Goal: Transaction & Acquisition: Purchase product/service

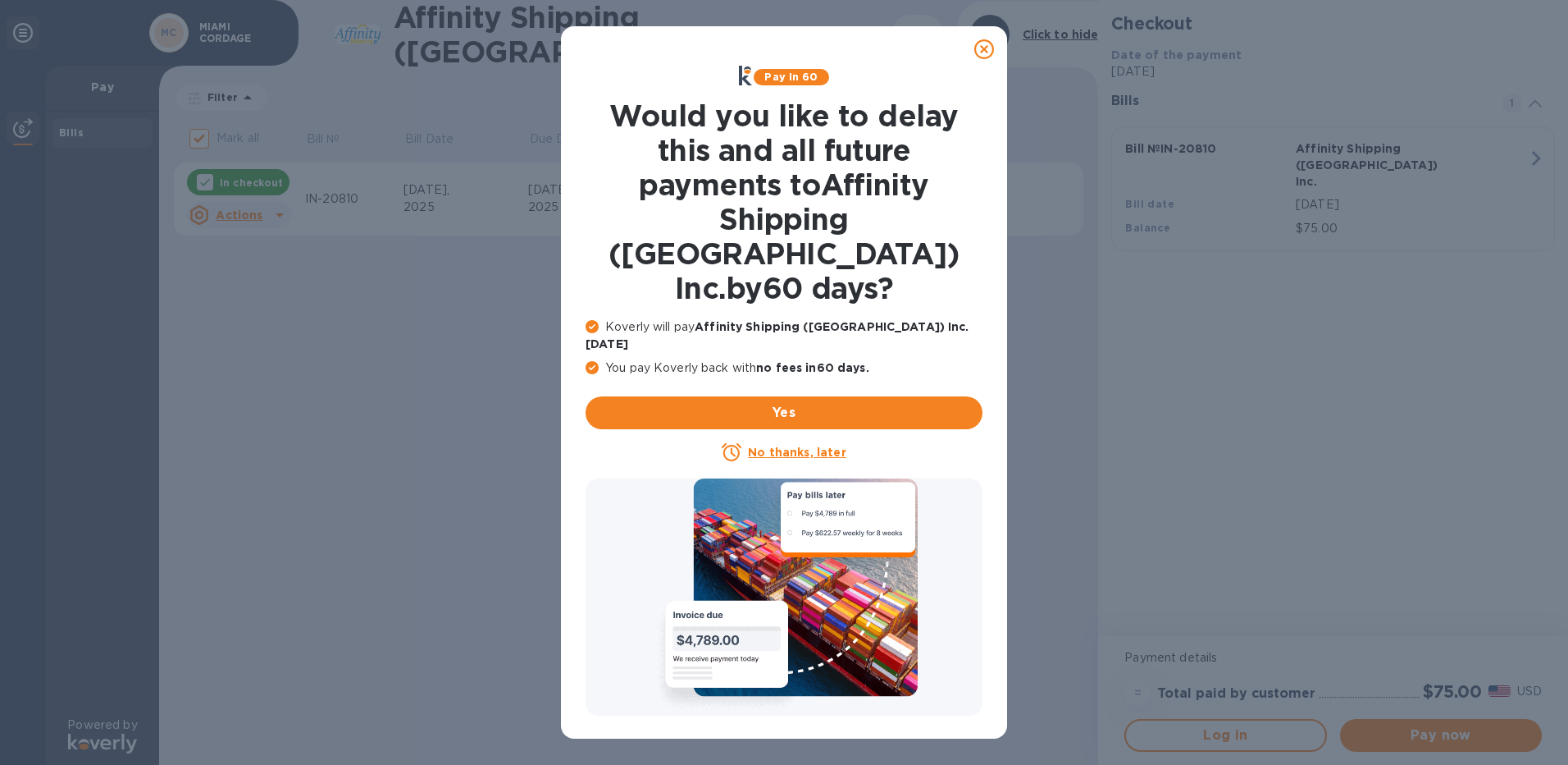
drag, startPoint x: 984, startPoint y: 52, endPoint x: 880, endPoint y: 120, distance: 124.3
click at [984, 52] on icon at bounding box center [983, 49] width 19 height 19
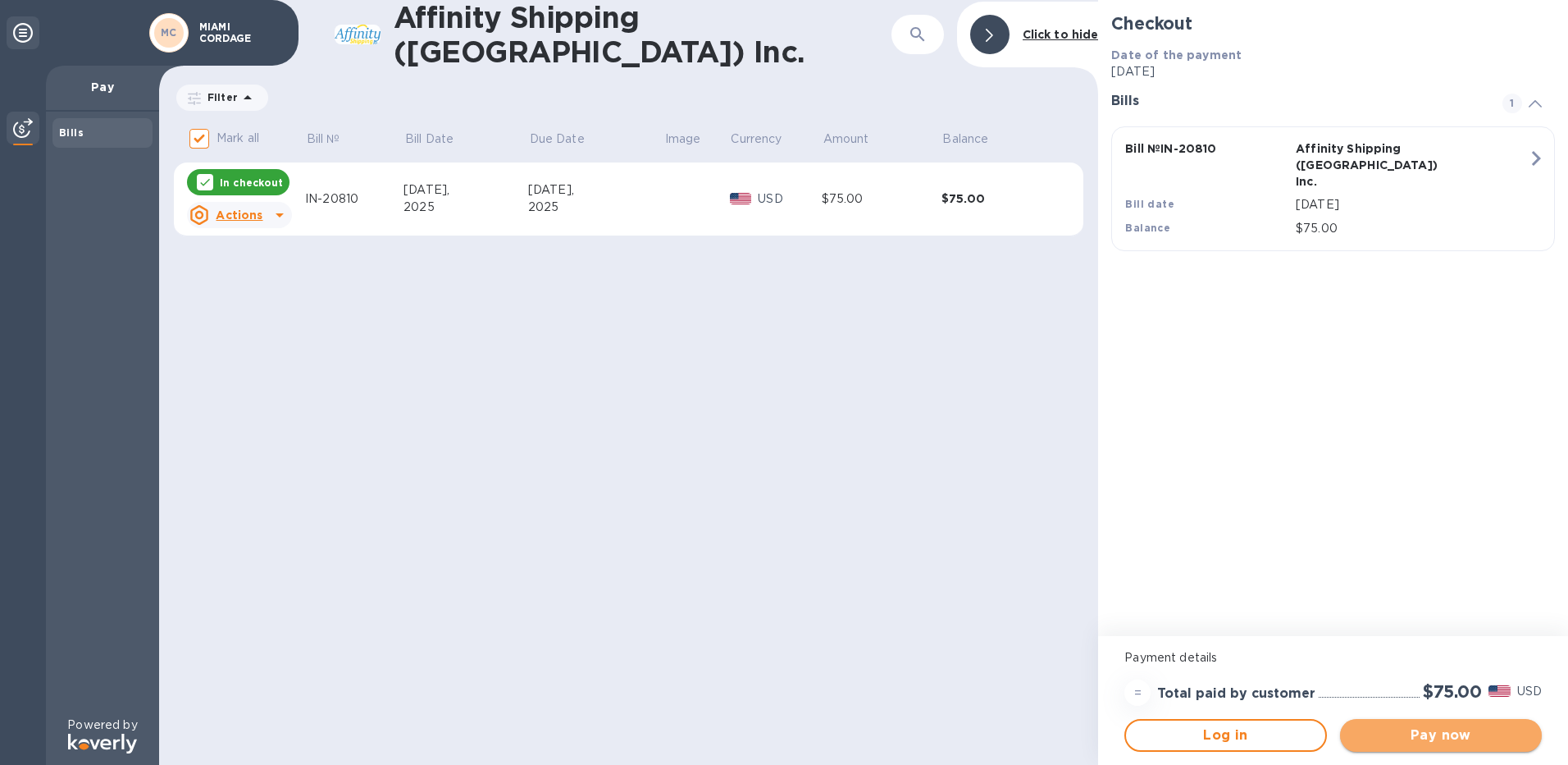
click at [1368, 728] on span "Pay now" at bounding box center [1442, 735] width 176 height 19
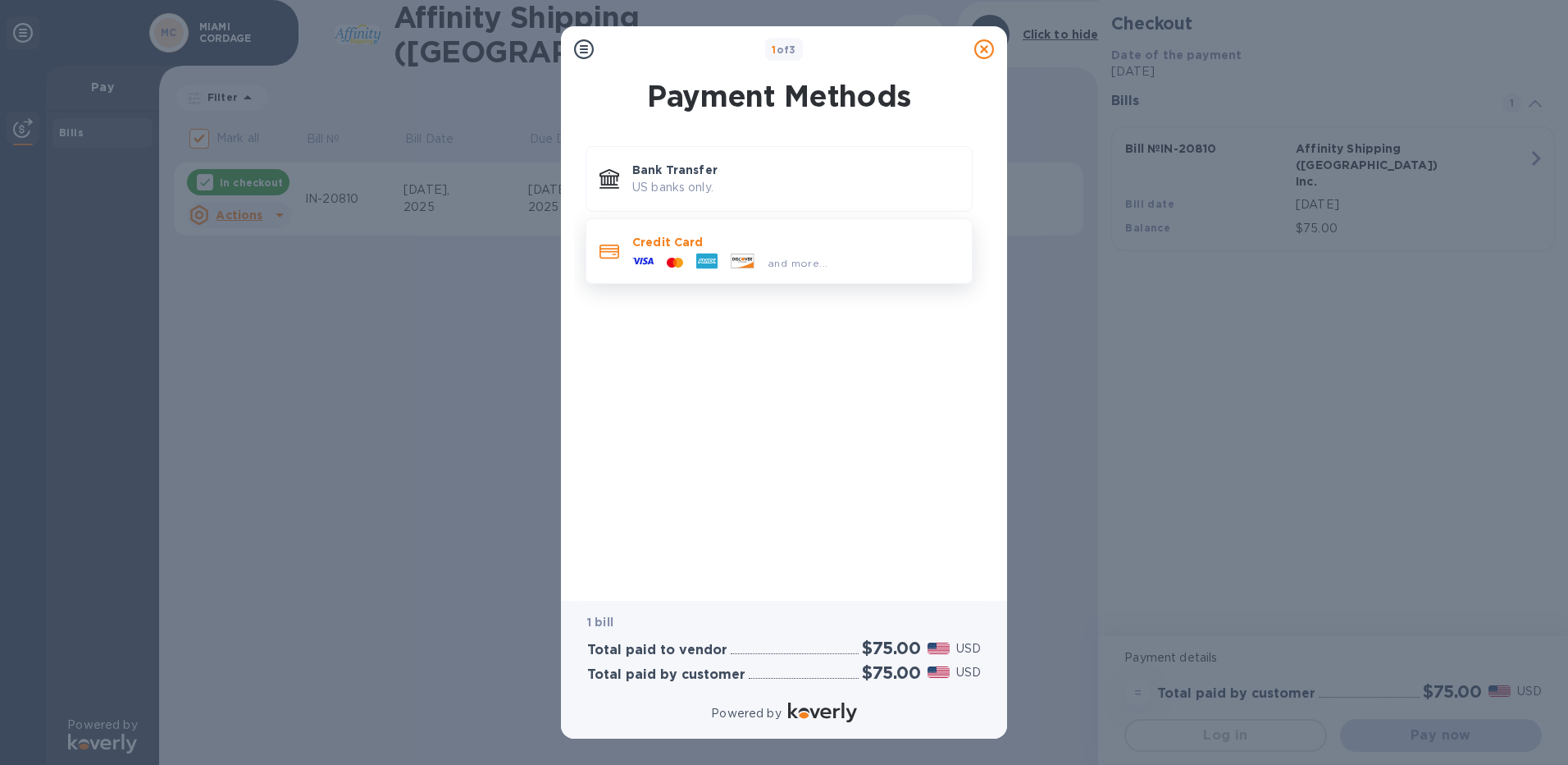
click at [830, 251] on div "and more..." at bounding box center [730, 262] width 209 height 24
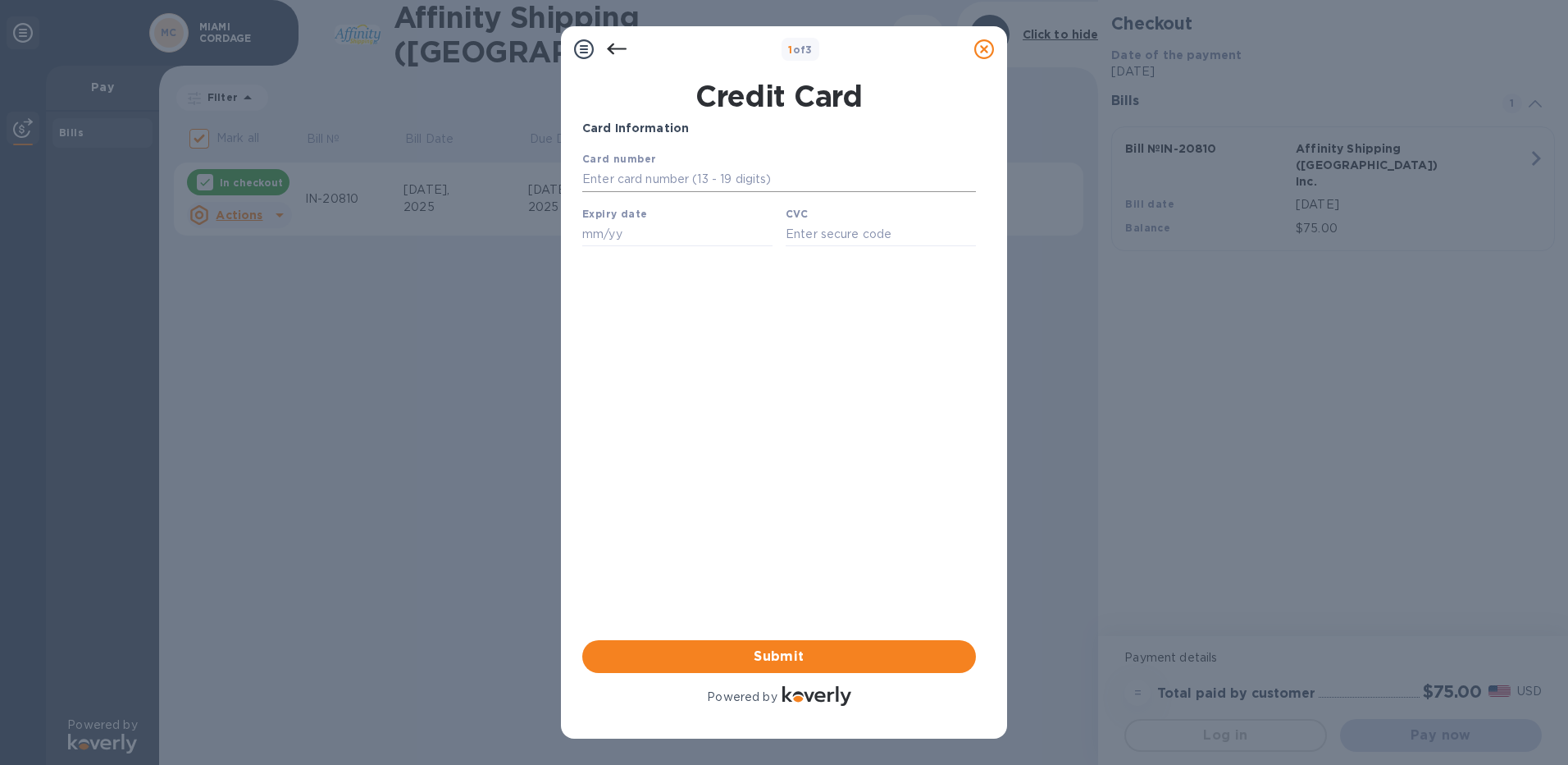
click at [683, 186] on input "text" at bounding box center [779, 179] width 394 height 24
type input "[CREDIT_CARD_NUMBER]"
click at [669, 235] on input "text" at bounding box center [677, 233] width 190 height 24
type input "11/29"
click at [809, 237] on input "text" at bounding box center [880, 233] width 190 height 24
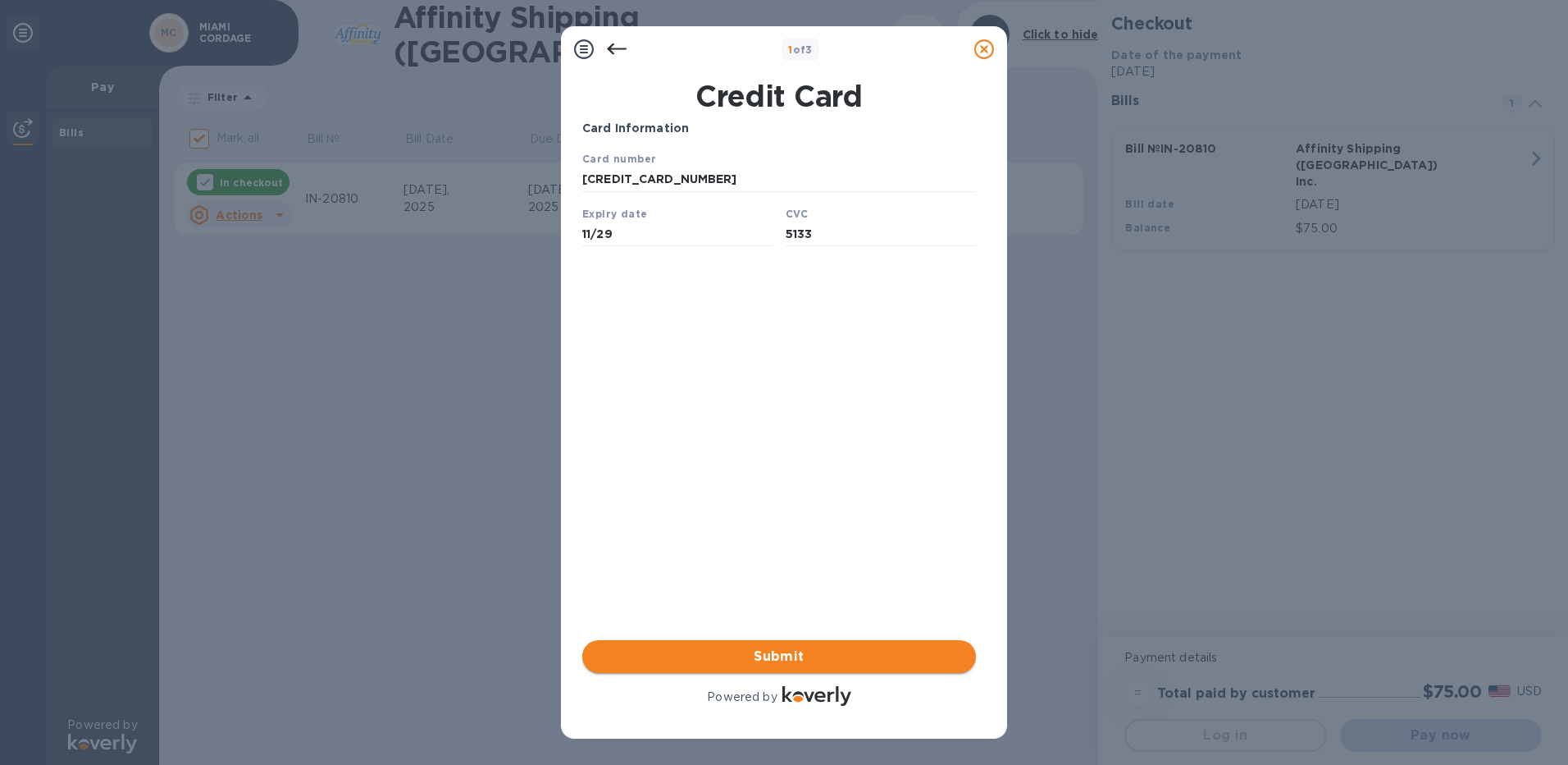
type input "5133"
click at [758, 655] on span "Submit" at bounding box center [779, 656] width 368 height 19
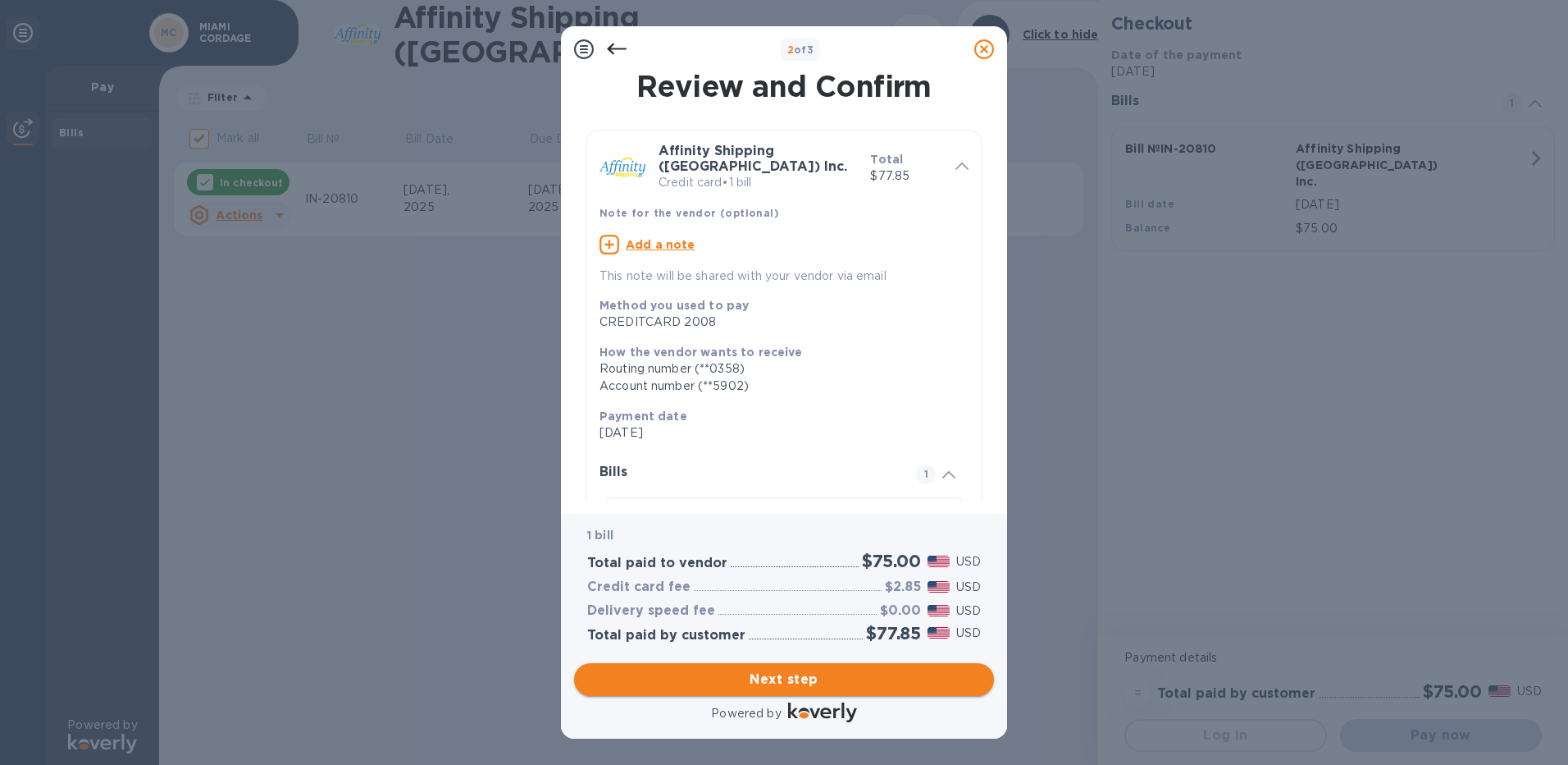
click at [721, 674] on span "Next step" at bounding box center [784, 679] width 394 height 19
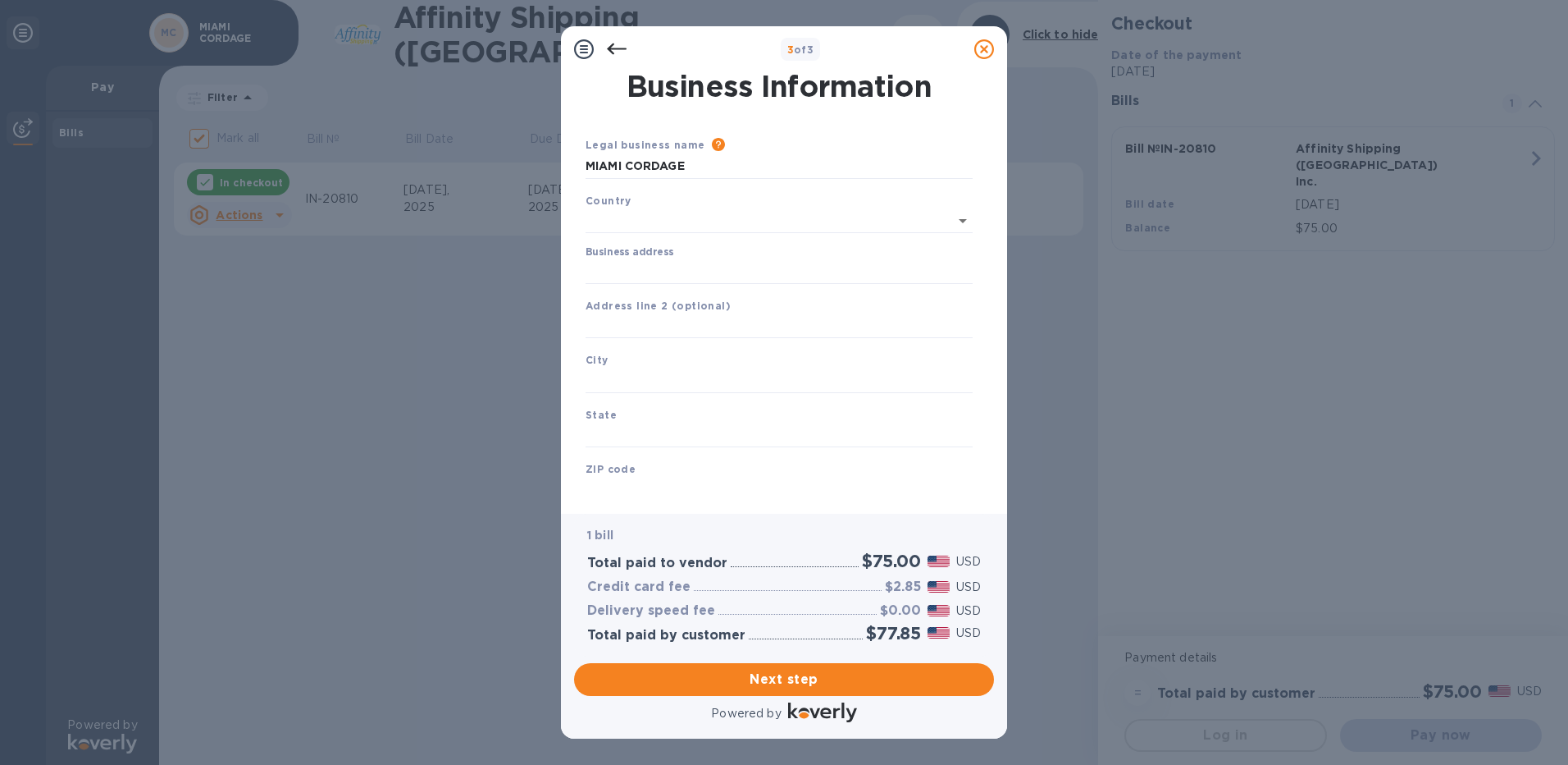
type input "[GEOGRAPHIC_DATA]"
click at [673, 273] on input "Business address" at bounding box center [779, 267] width 387 height 24
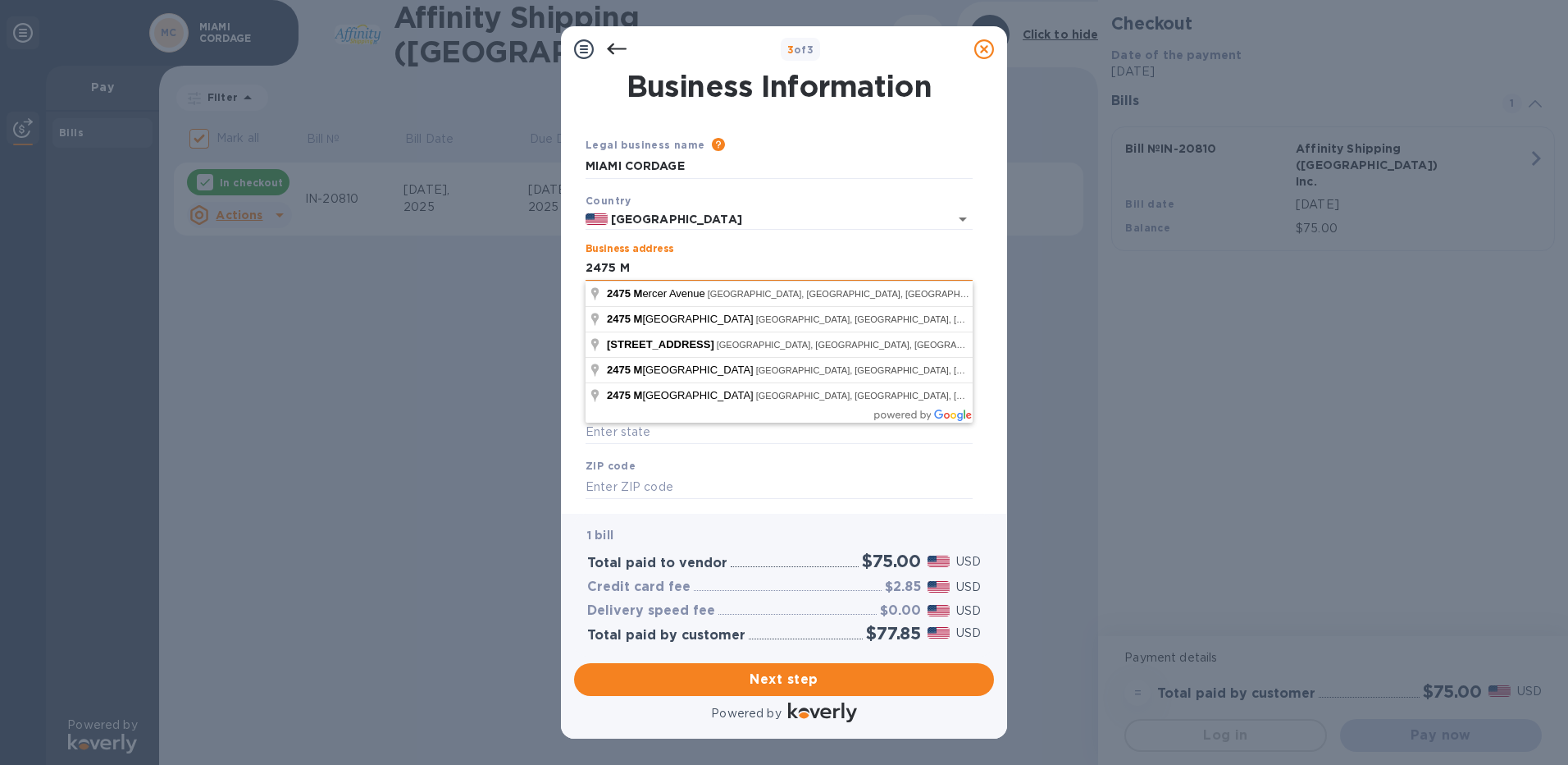
type input "[STREET_ADDRESS]"
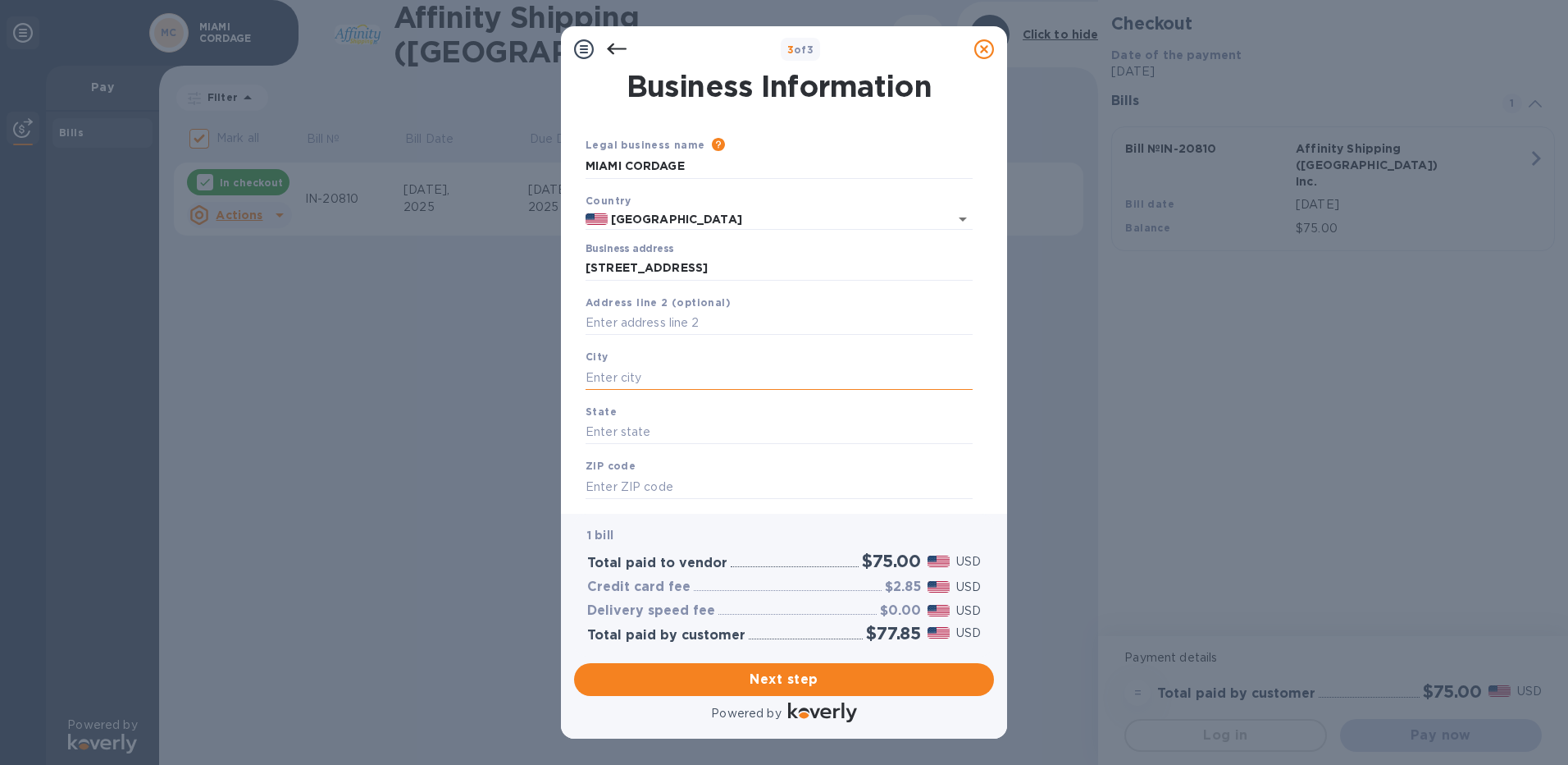
click at [691, 378] on input "text" at bounding box center [779, 377] width 387 height 24
type input "m"
type input "[GEOGRAPHIC_DATA]"
click at [671, 418] on div "State" at bounding box center [779, 424] width 400 height 55
click at [663, 440] on input "text" at bounding box center [779, 432] width 387 height 24
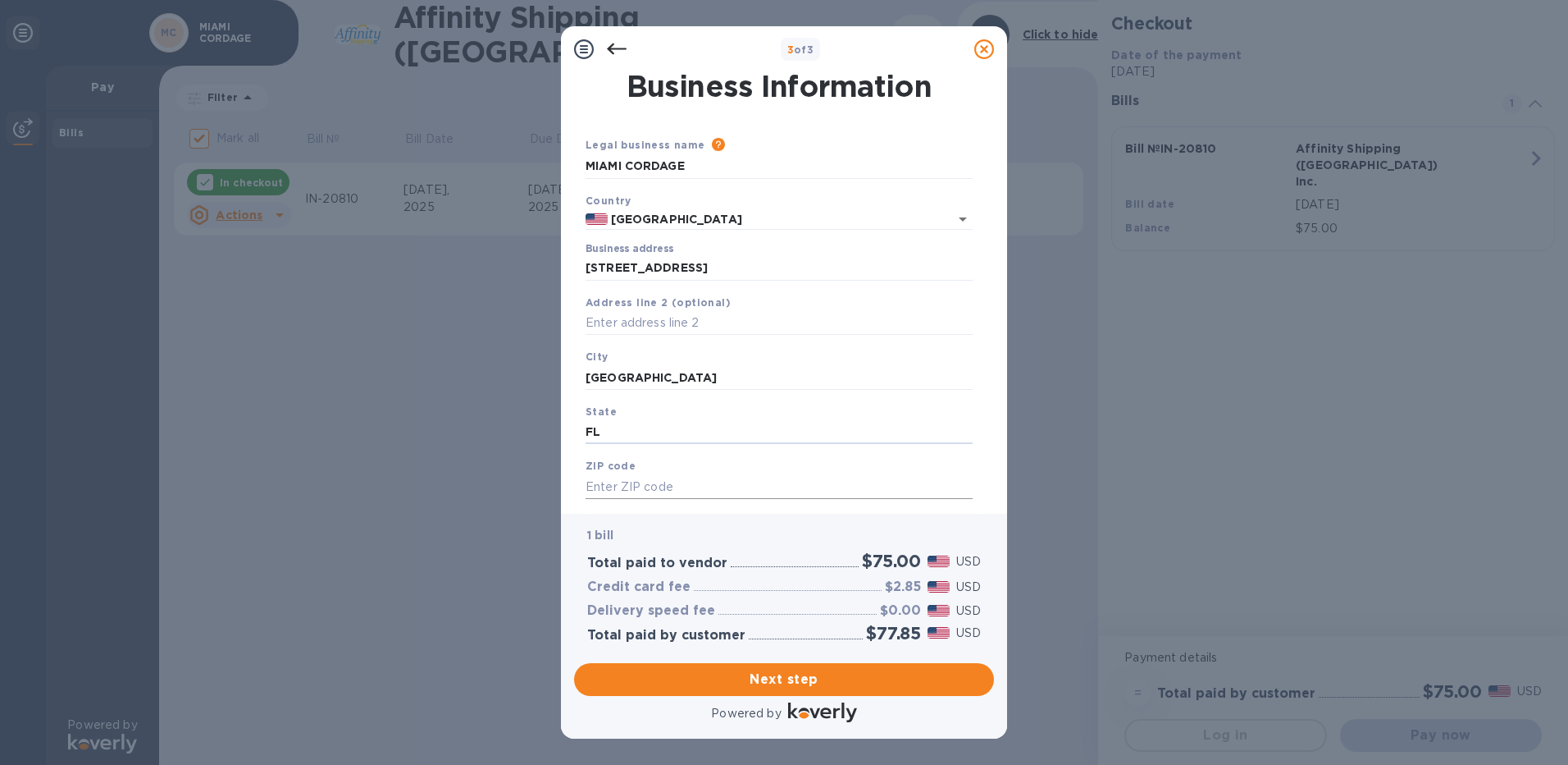
type input "FL"
click at [642, 494] on input "text" at bounding box center [779, 486] width 387 height 24
type input "33142"
click at [769, 677] on span "Next step" at bounding box center [784, 679] width 394 height 19
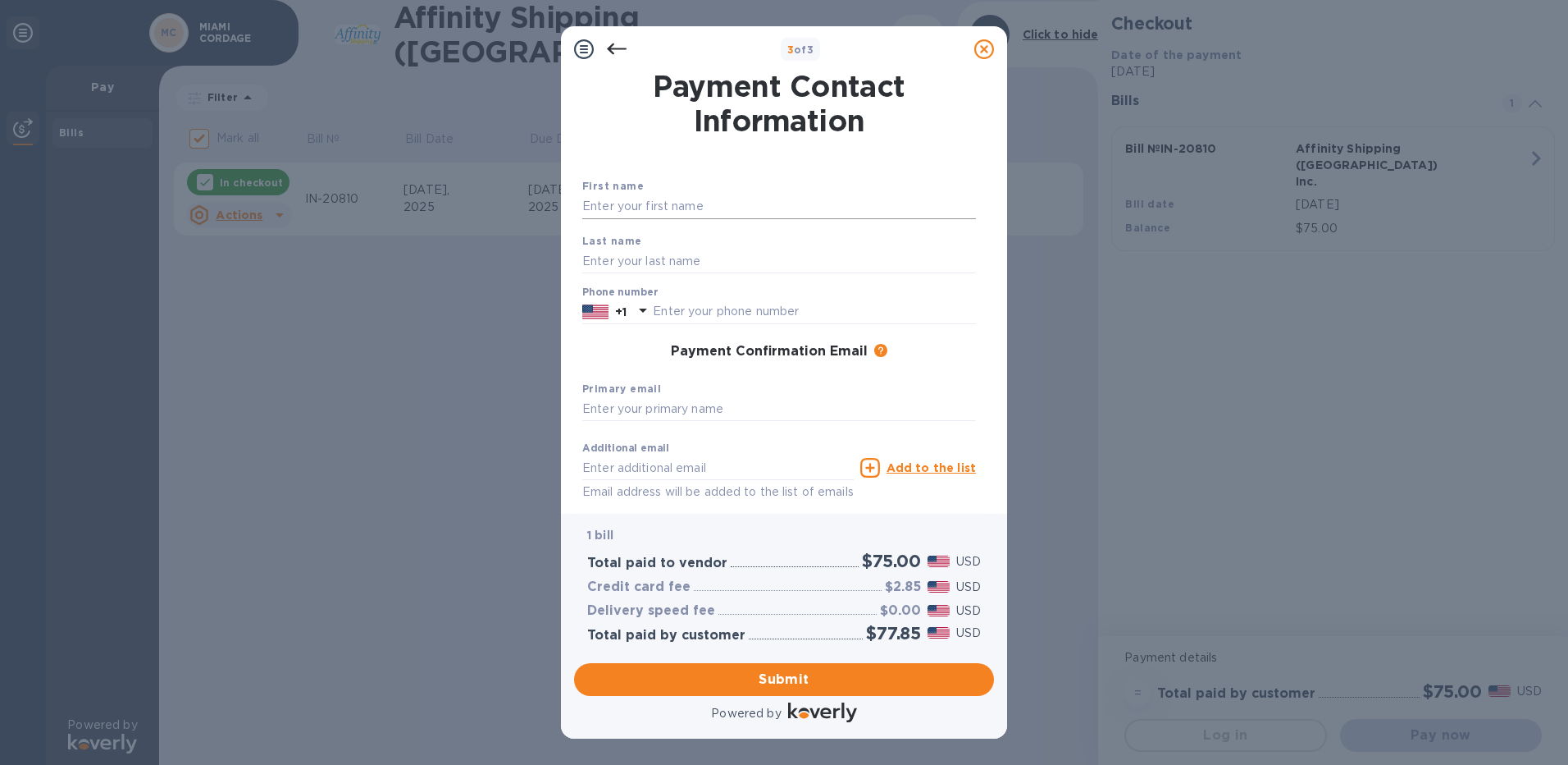
drag, startPoint x: 661, startPoint y: 195, endPoint x: 678, endPoint y: 206, distance: 20.2
click at [661, 195] on input "text" at bounding box center [779, 206] width 394 height 24
click at [678, 206] on input "[PERSON_NAME]" at bounding box center [779, 206] width 394 height 24
type input "hermi"
type input "[PERSON_NAME]"
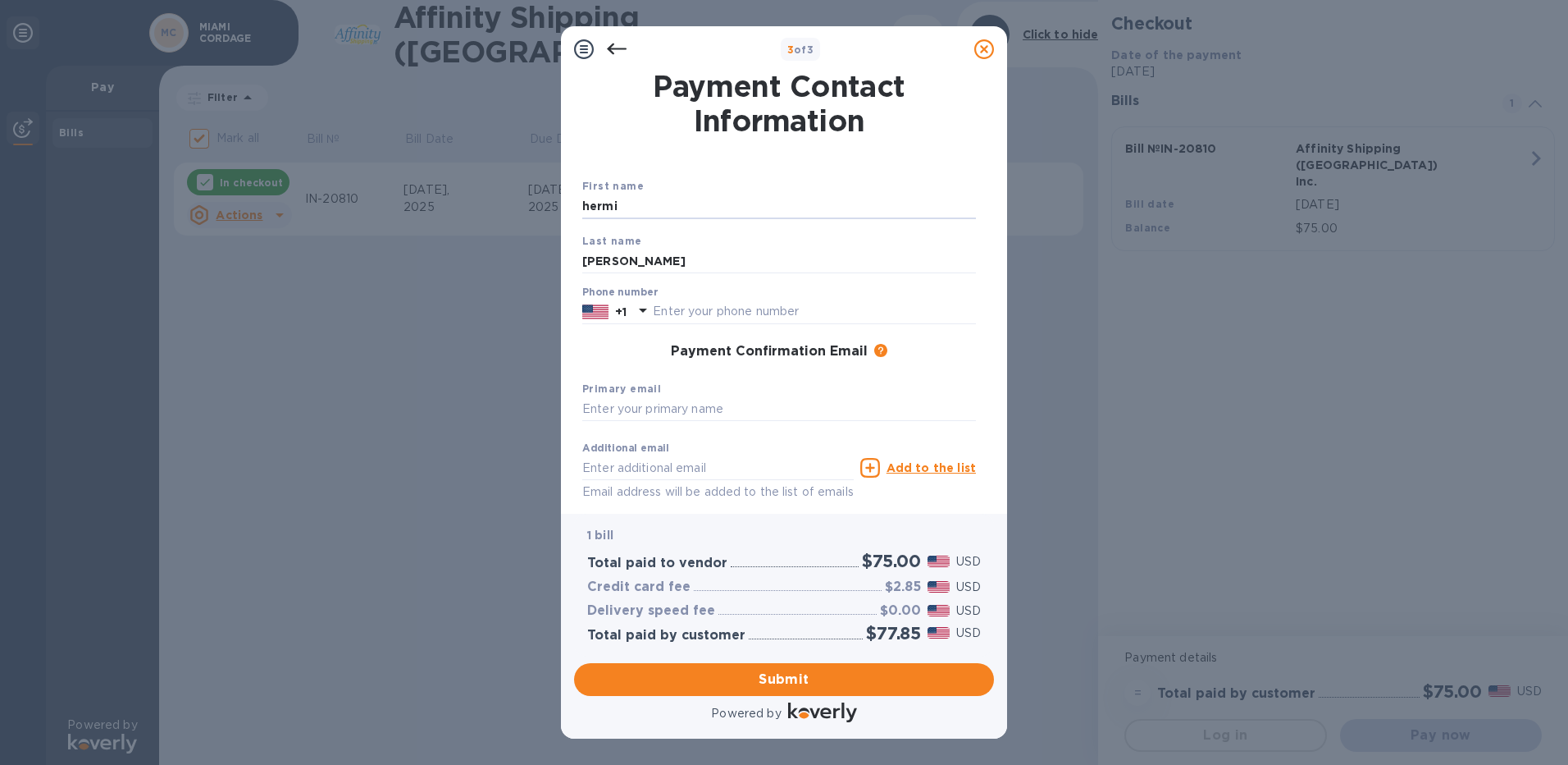
drag, startPoint x: 678, startPoint y: 206, endPoint x: 234, endPoint y: 290, distance: 451.9
click at [234, 290] on div "3 of 3 Payment Contact Information First name [PERSON_NAME] Last name [PERSON_N…" at bounding box center [784, 382] width 1568 height 765
type input ","
type input "[GEOGRAPHIC_DATA]"
type input "cordage"
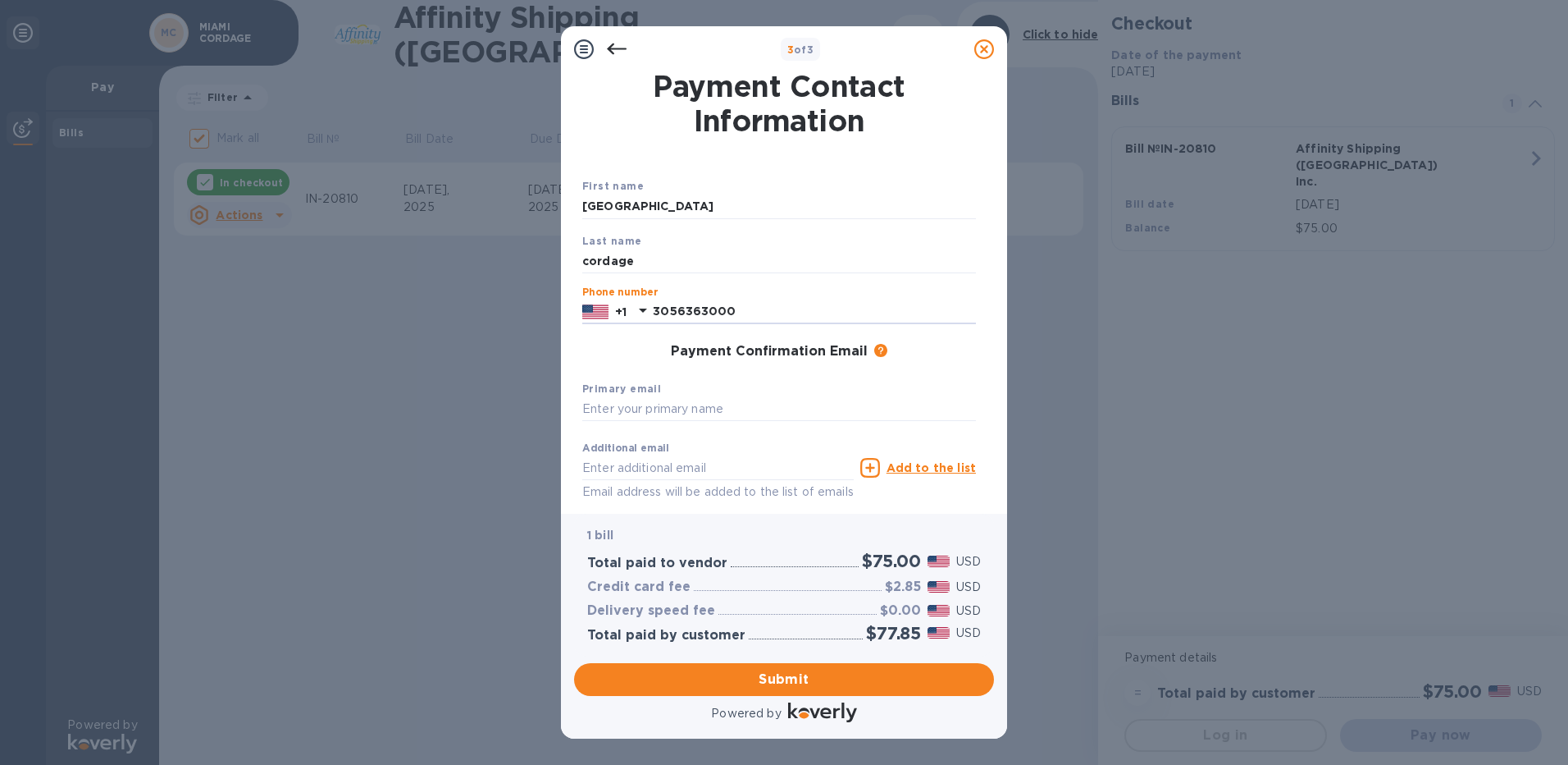
type input "3056363000"
type input "[EMAIL_ADDRESS][DOMAIN_NAME]"
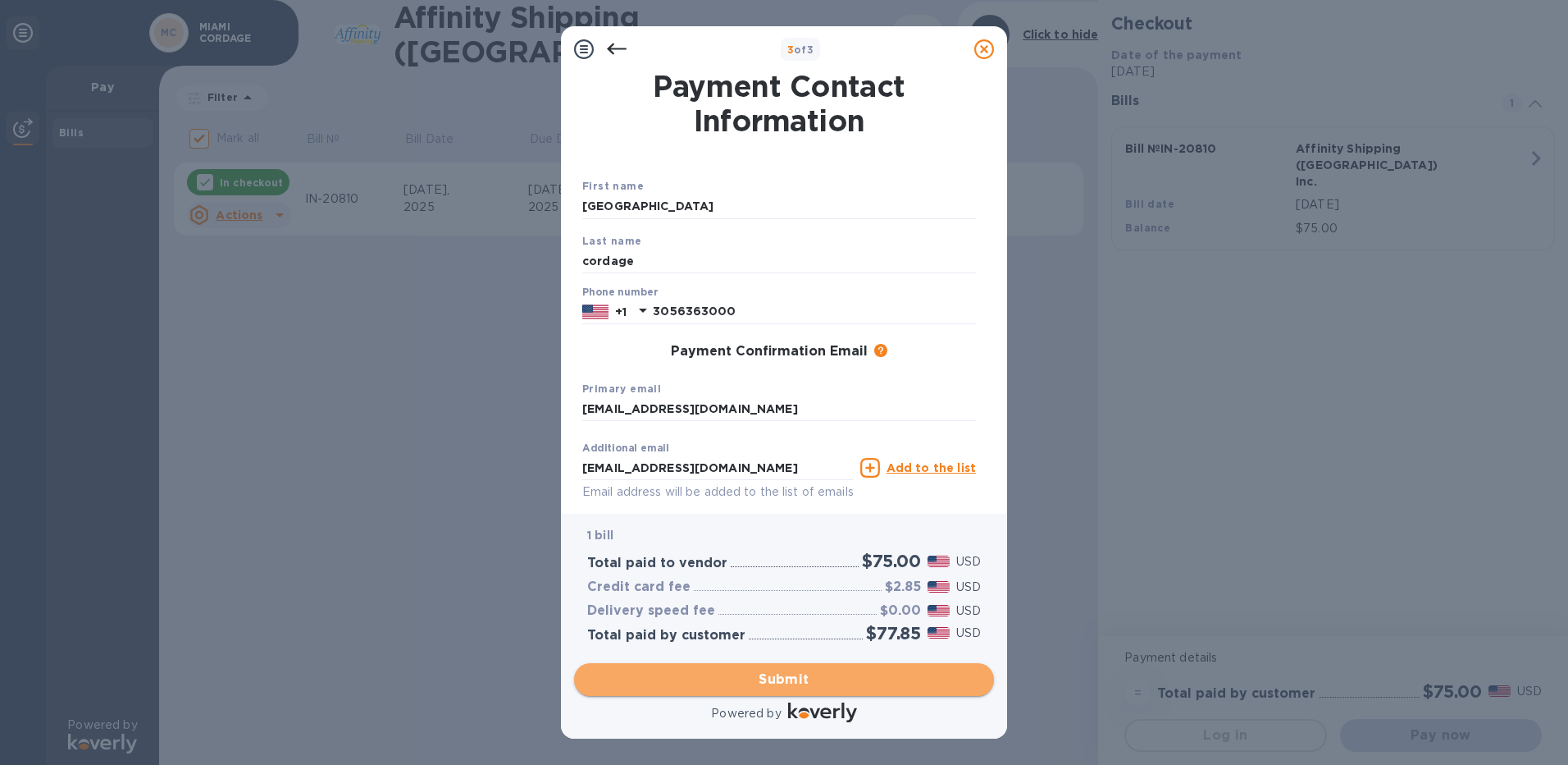
click at [778, 677] on span "Submit" at bounding box center [784, 679] width 394 height 19
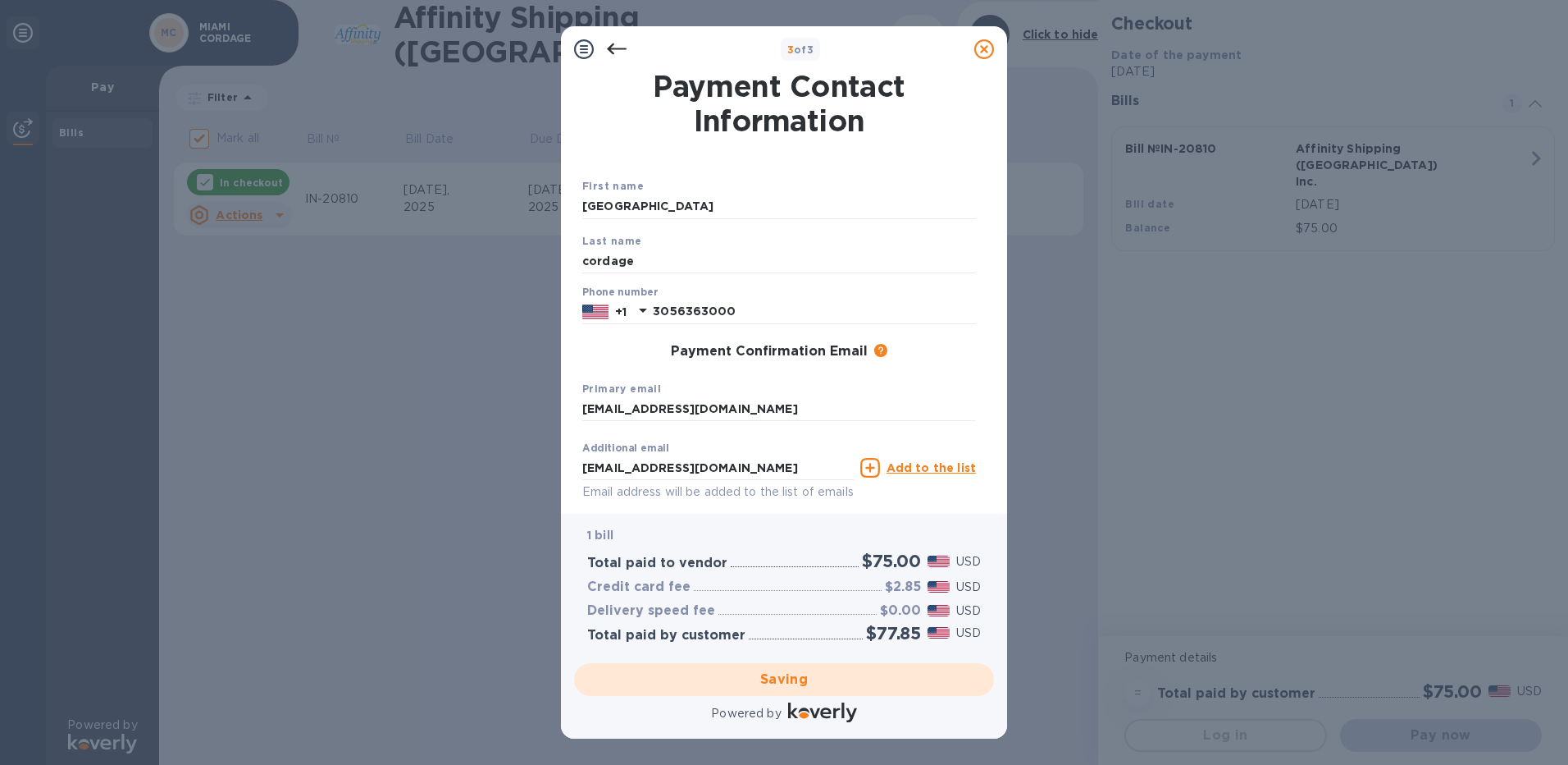
checkbox input "false"
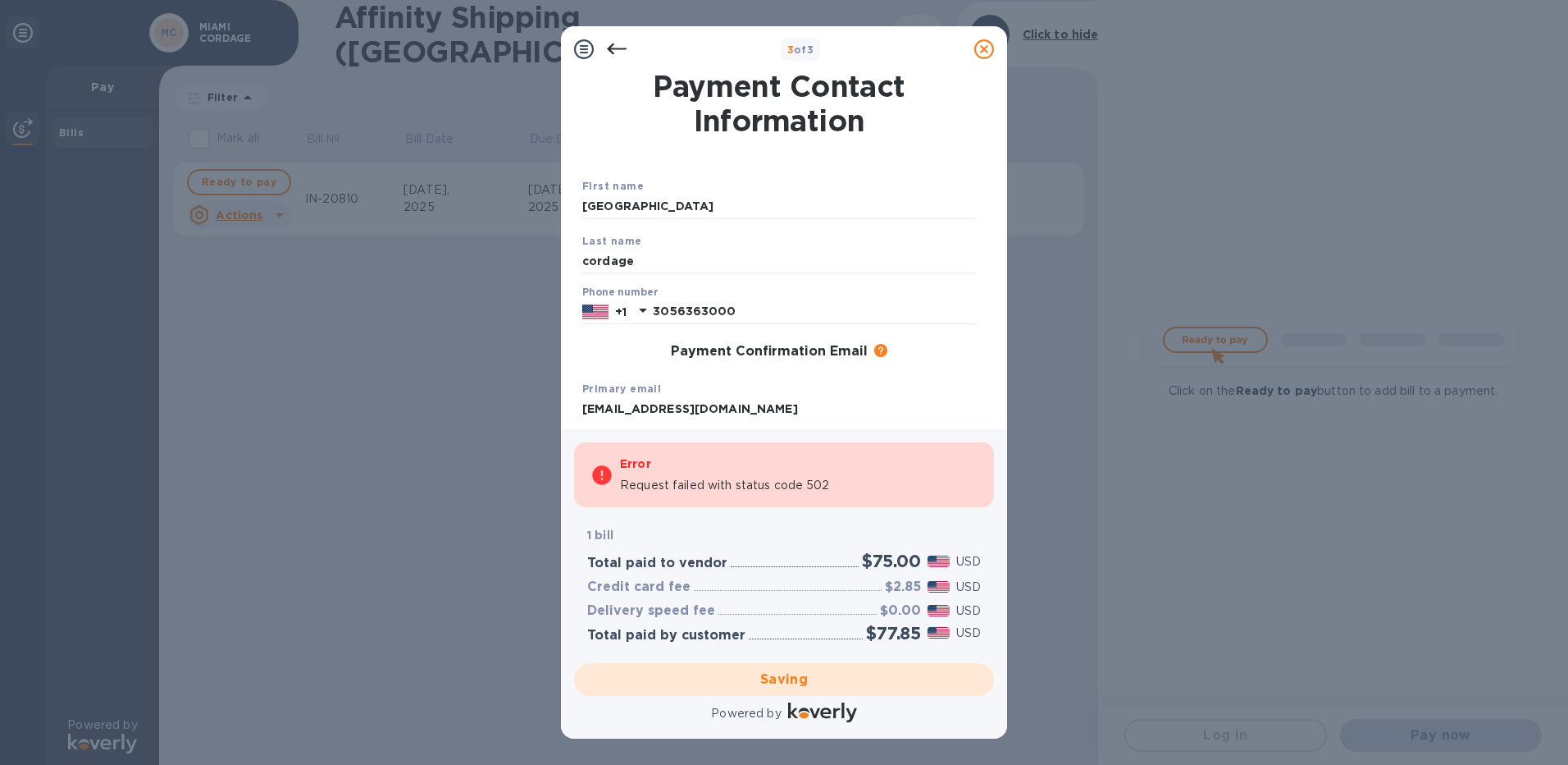
click at [632, 353] on div "Payment Confirmation Email The added email addresses will be used to send the p…" at bounding box center [779, 352] width 394 height 17
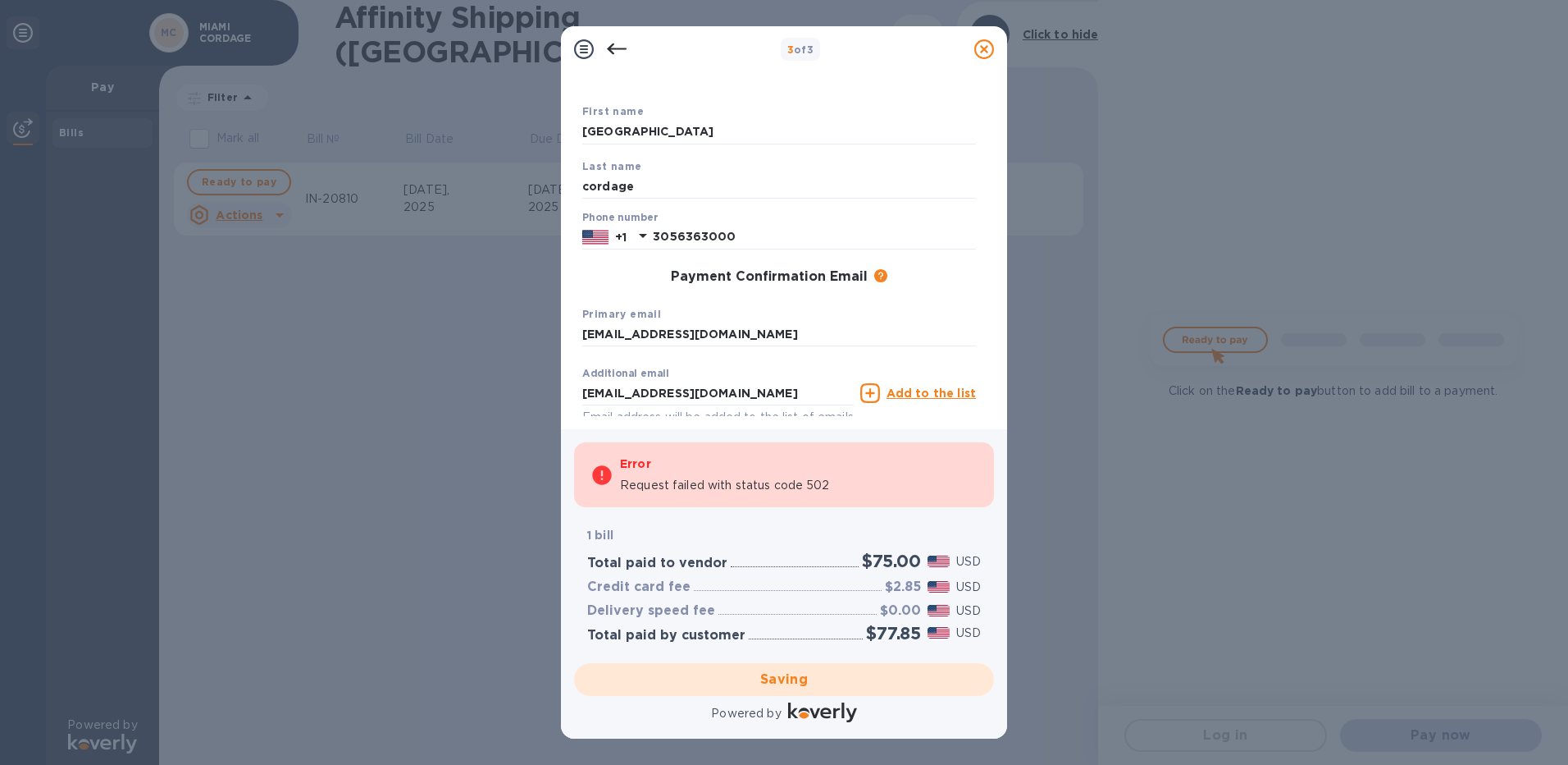
scroll to position [161, 0]
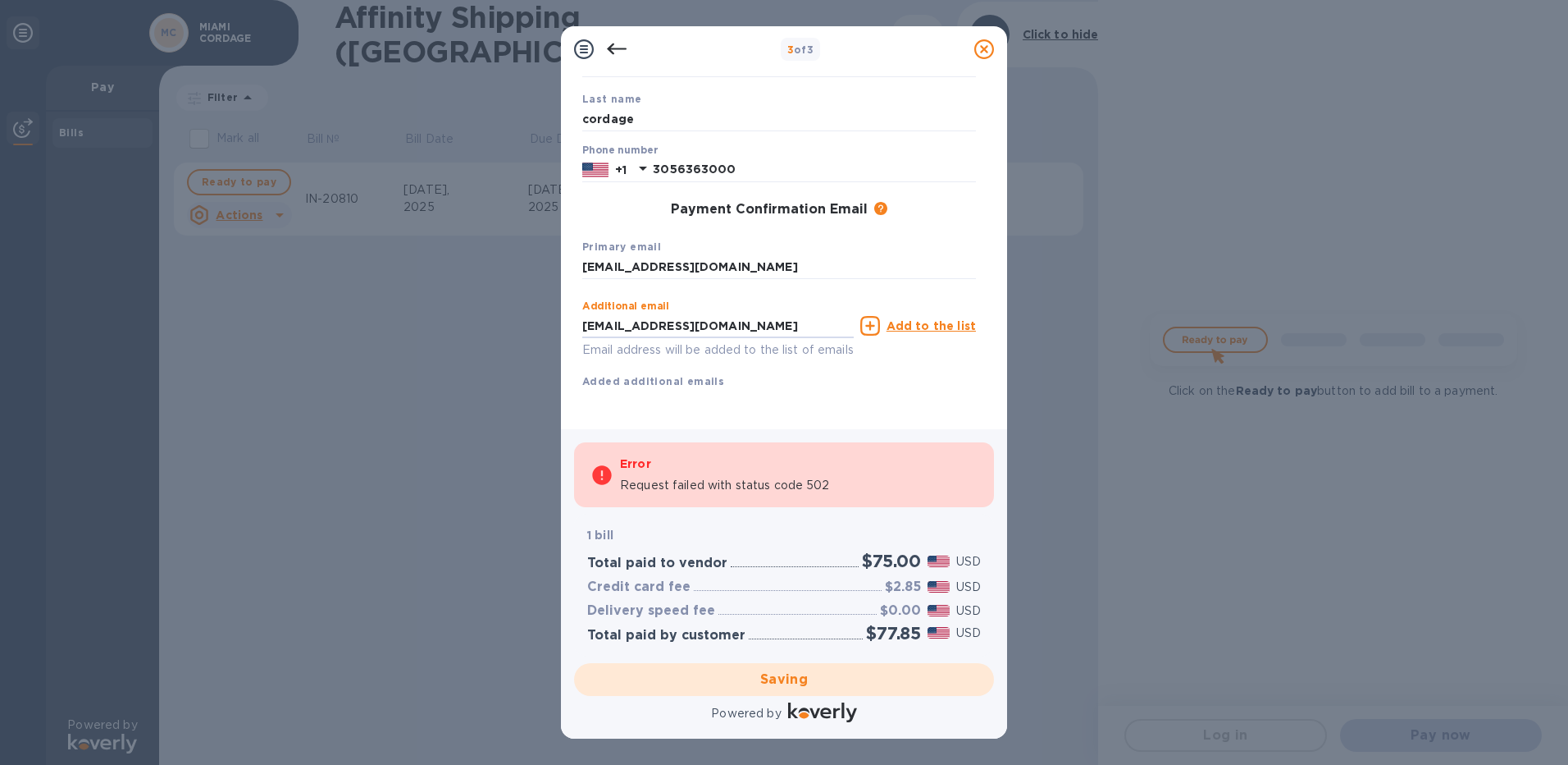
drag, startPoint x: 766, startPoint y: 310, endPoint x: 510, endPoint y: 340, distance: 257.8
click at [510, 340] on div "3 of 3 Payment Contact Information First name miami Last name cordage Phone num…" at bounding box center [784, 382] width 1568 height 765
click at [796, 408] on div "First name miami Last name cordage Phone number [PHONE_NUMBER] Payment Confirma…" at bounding box center [779, 225] width 394 height 380
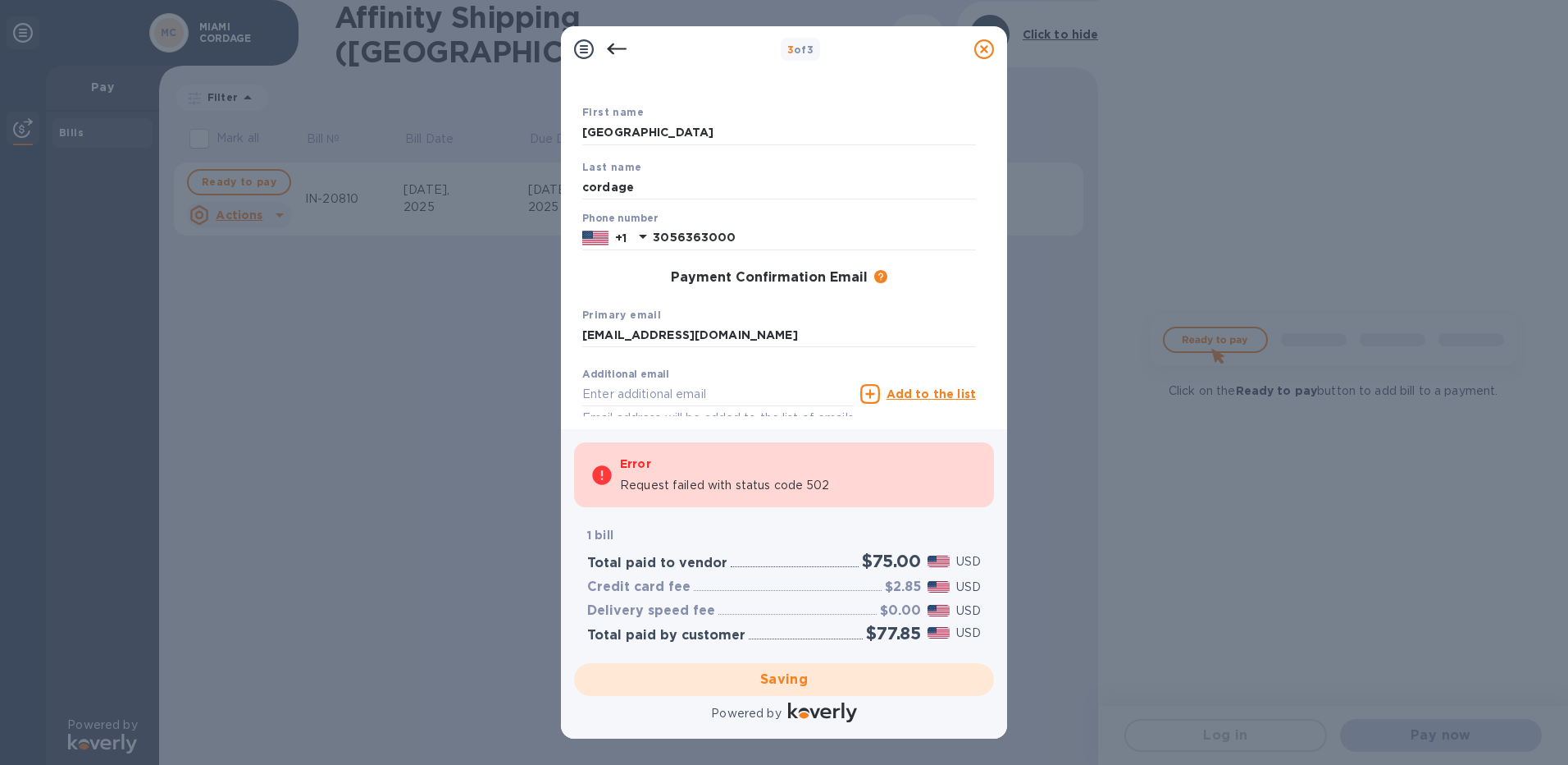
scroll to position [0, 0]
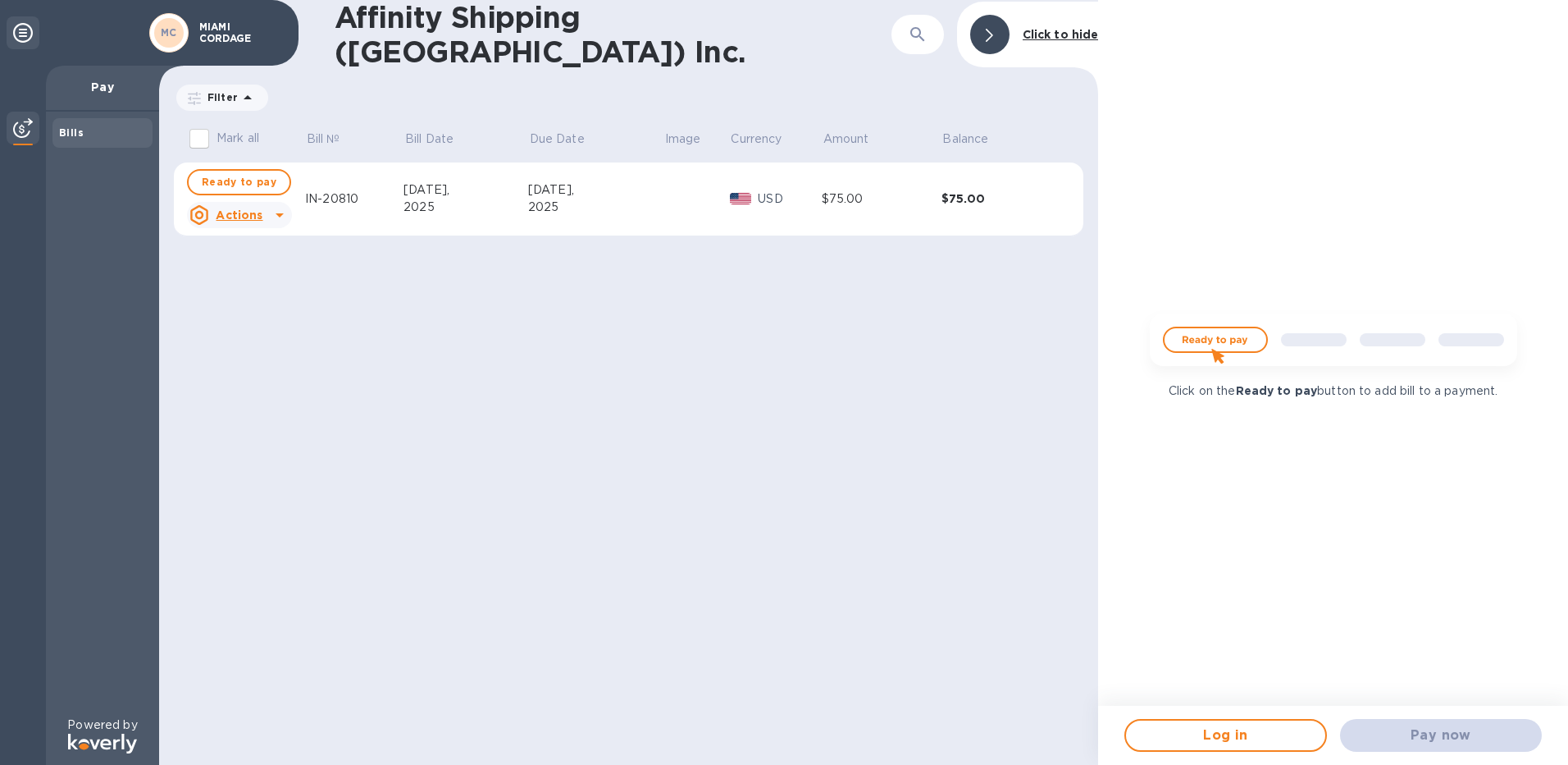
click at [451, 214] on td "[DATE]" at bounding box center [466, 199] width 125 height 74
click at [223, 180] on span "Ready to pay" at bounding box center [239, 182] width 75 height 19
checkbox input "true"
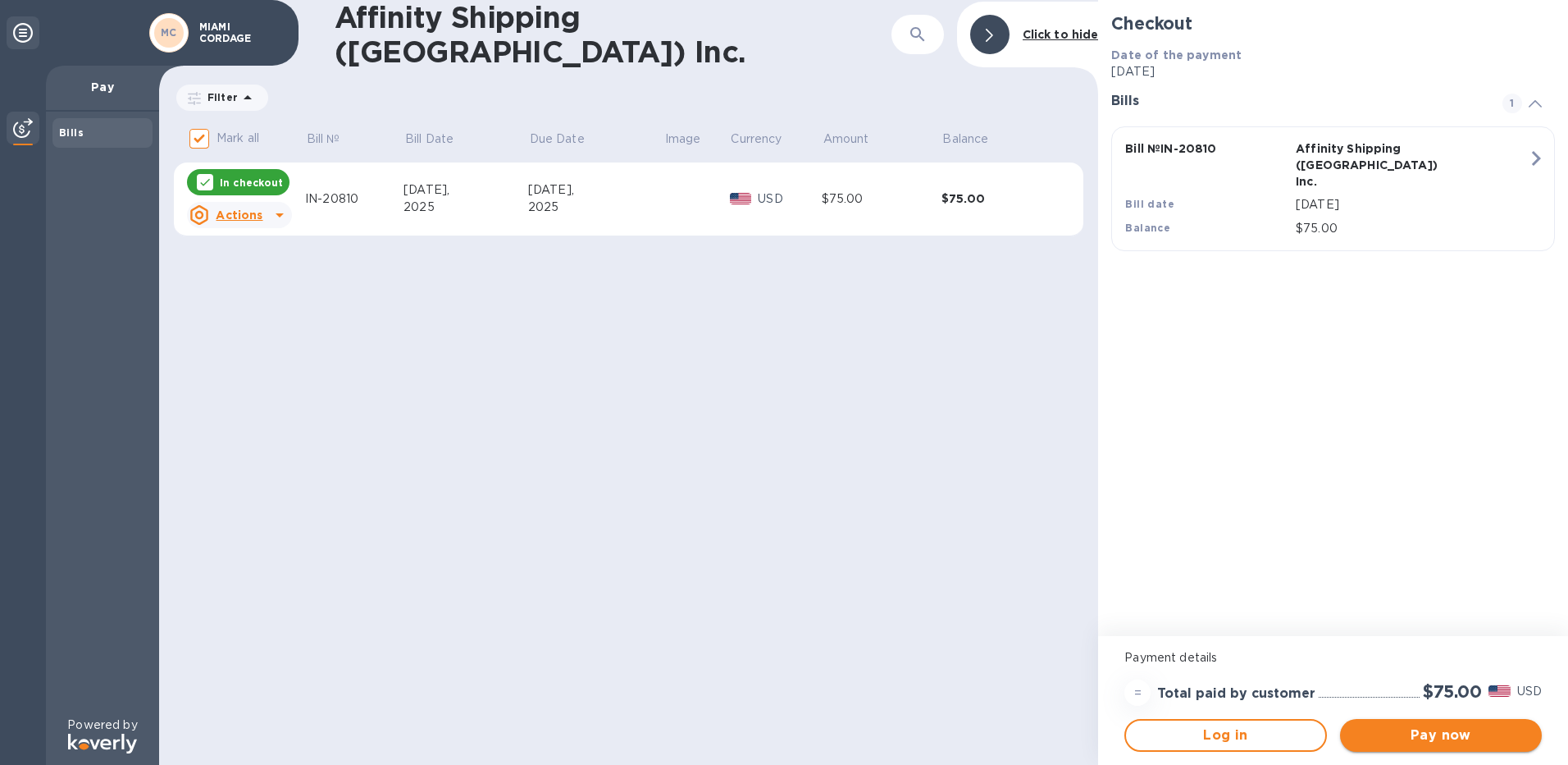
click at [1427, 730] on span "Pay now" at bounding box center [1442, 735] width 176 height 19
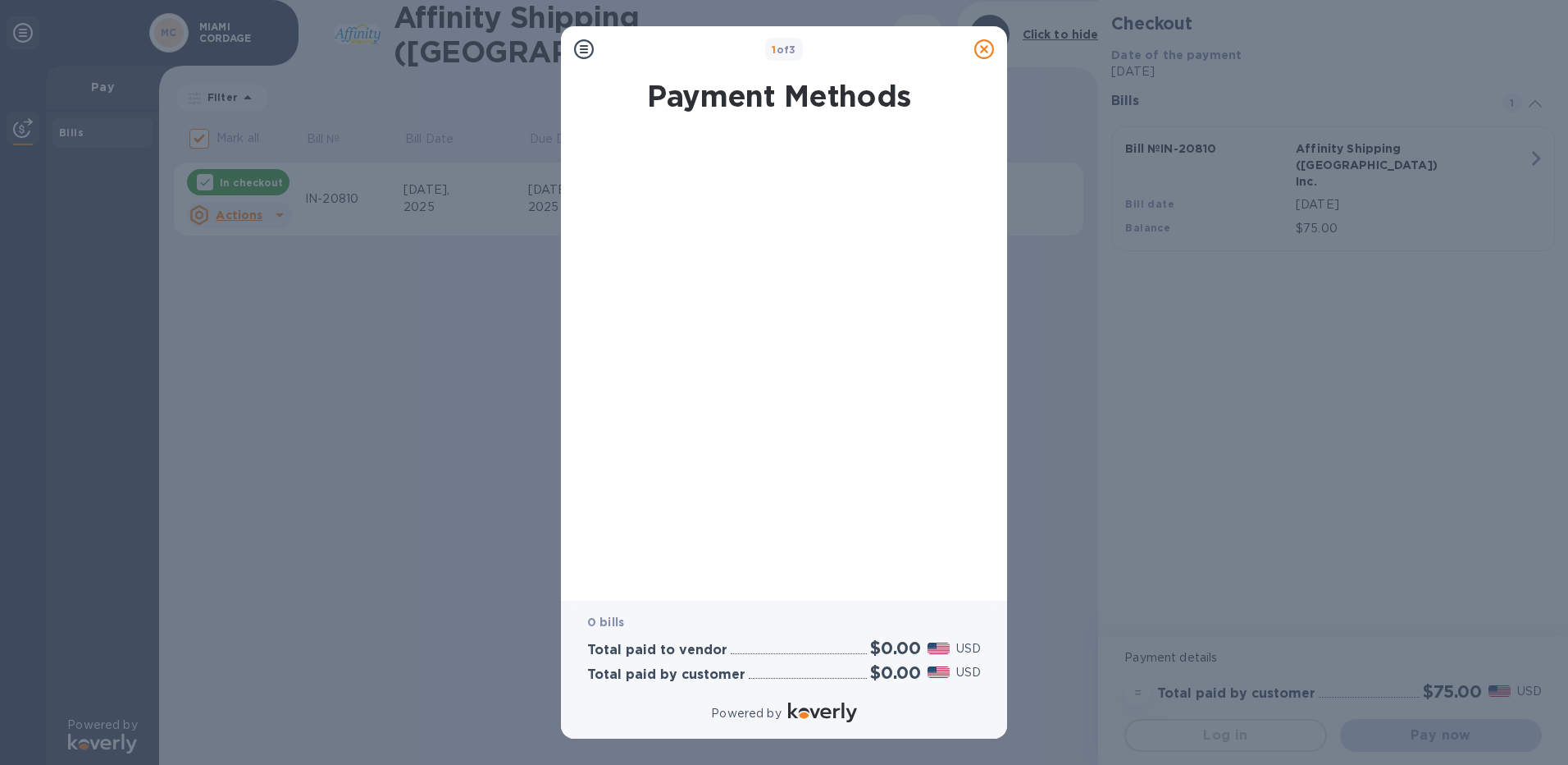
click at [989, 49] on icon at bounding box center [983, 49] width 19 height 19
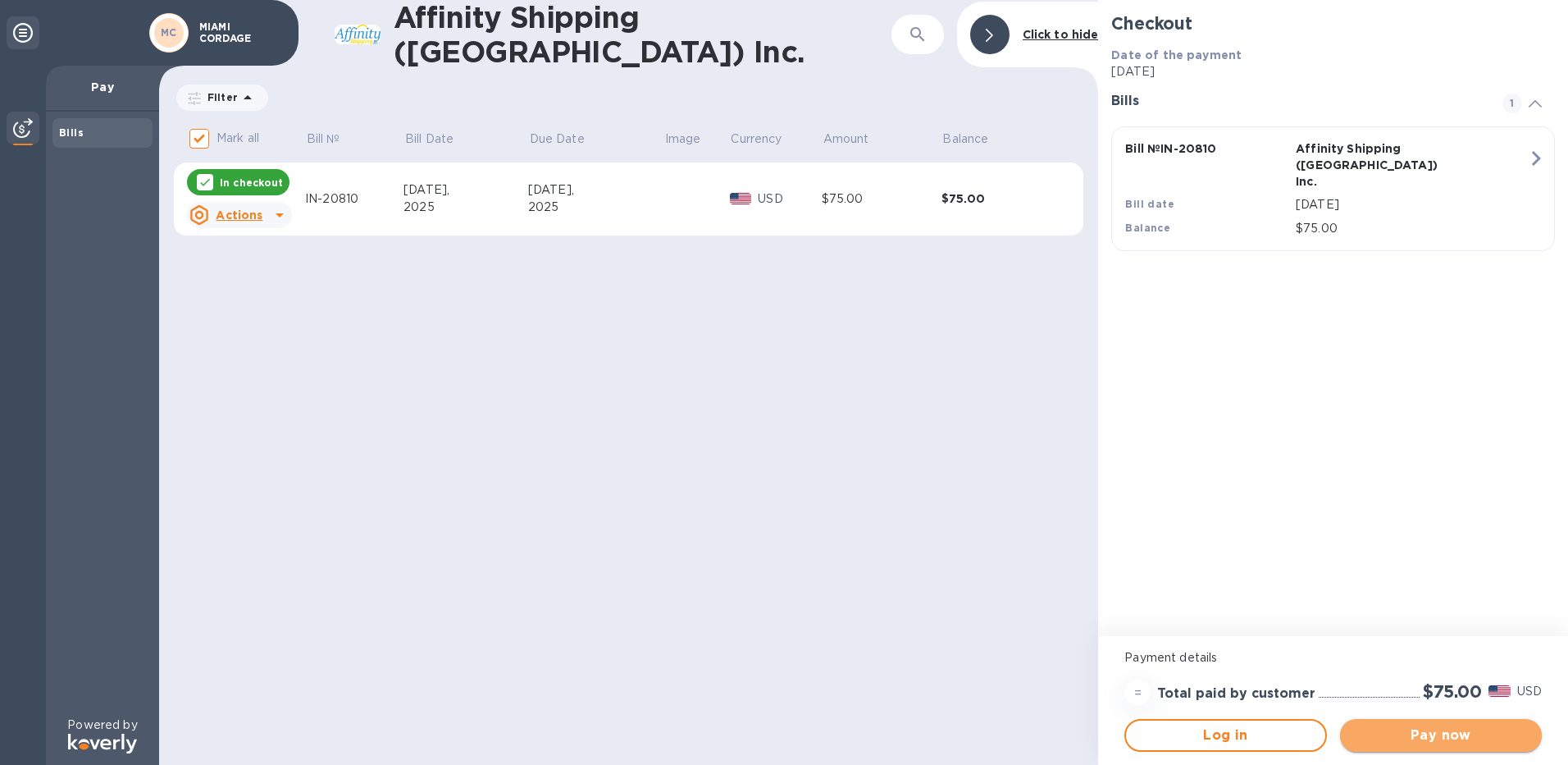
click at [1425, 748] on button "Pay now" at bounding box center [1441, 735] width 202 height 33
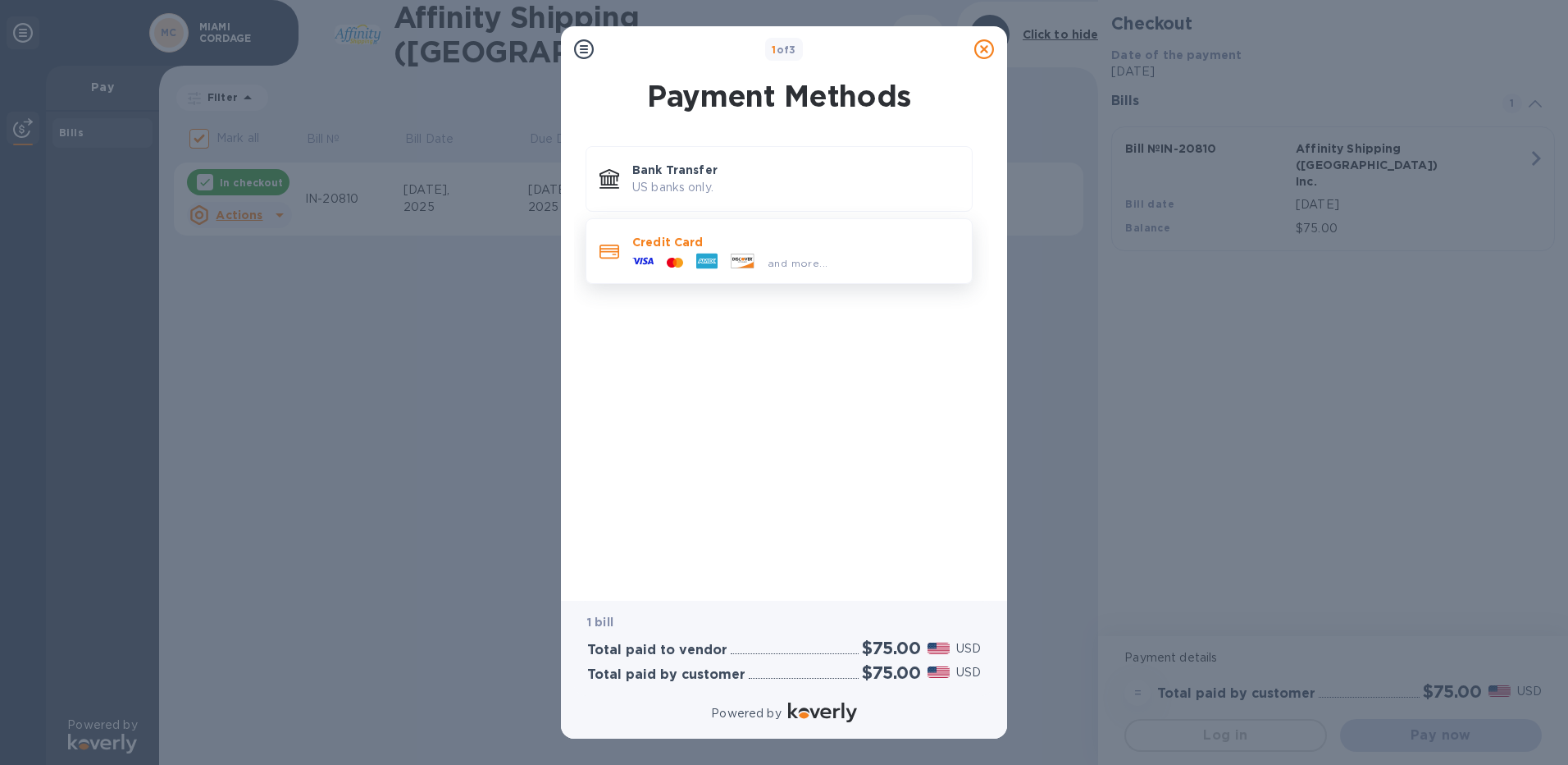
click at [750, 251] on div "and more..." at bounding box center [730, 262] width 209 height 24
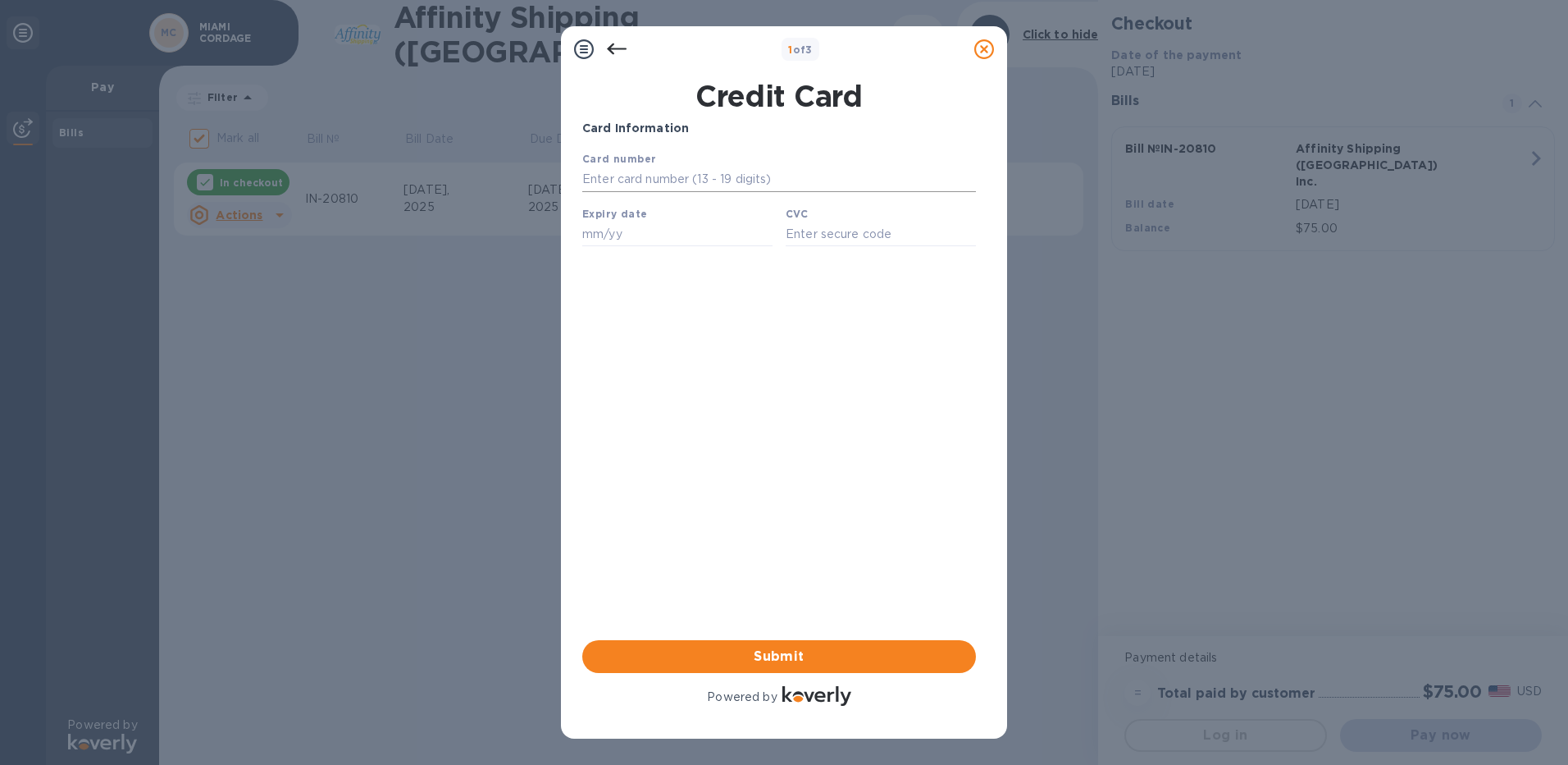
click at [627, 177] on input "text" at bounding box center [779, 179] width 394 height 24
type input "3"
paste input "5218 7600 5982 1427"
type input "5218 7600 5982 1427"
click at [670, 240] on input "text" at bounding box center [677, 233] width 190 height 24
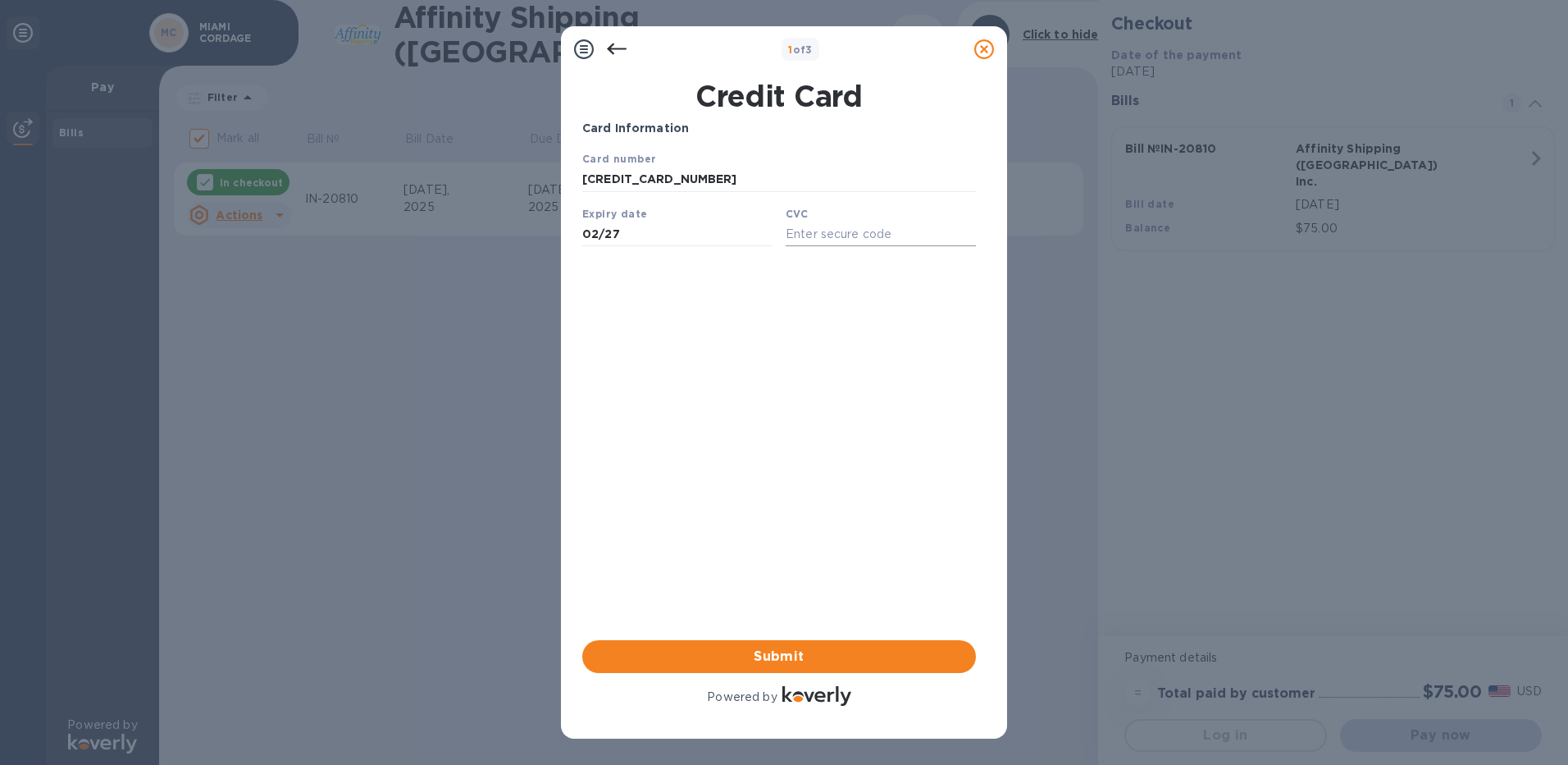
type input "02/27"
click at [792, 244] on input "text" at bounding box center [880, 233] width 190 height 24
type input "426"
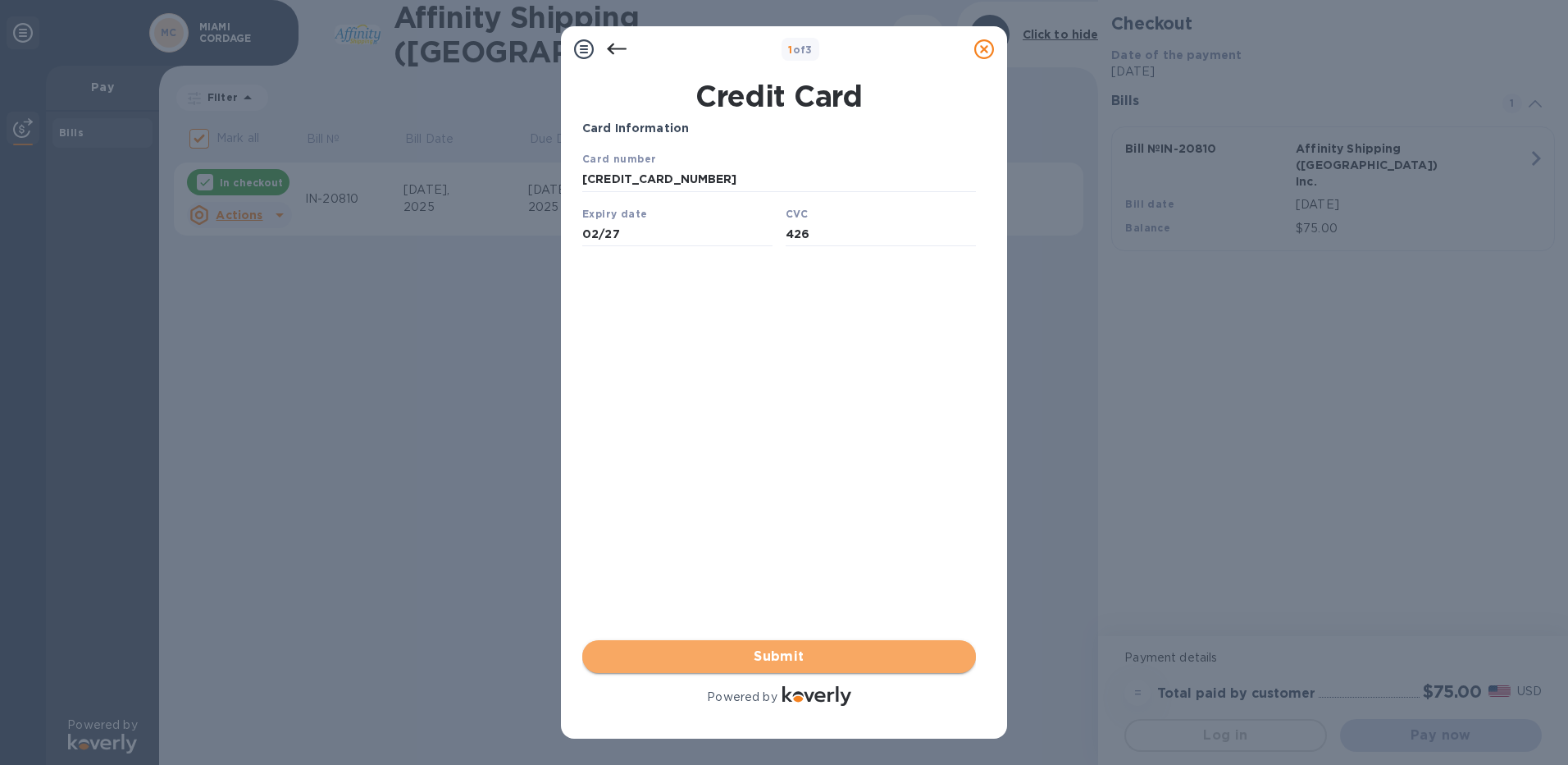
click at [781, 655] on span "Submit" at bounding box center [779, 656] width 368 height 19
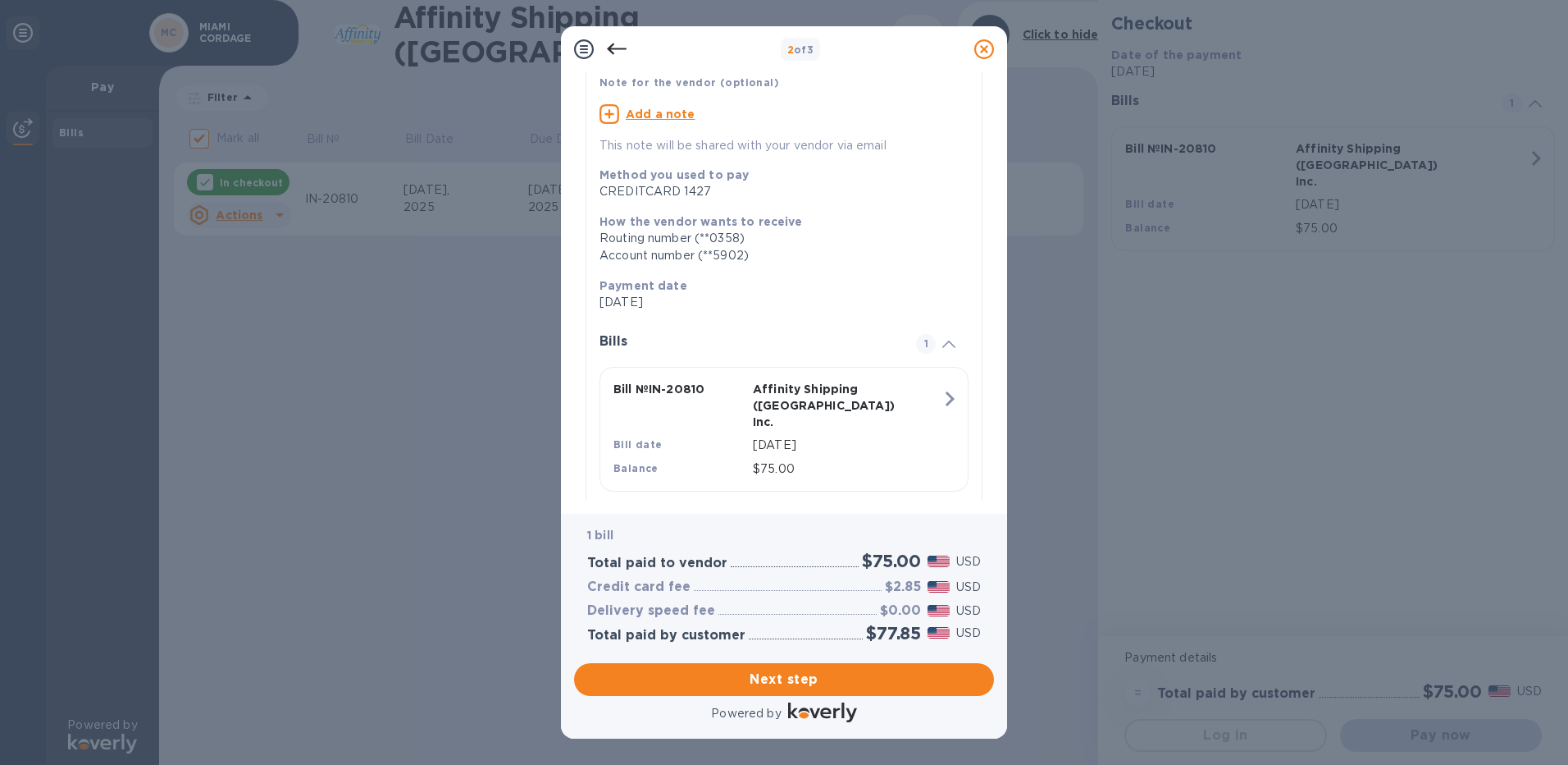
scroll to position [133, 0]
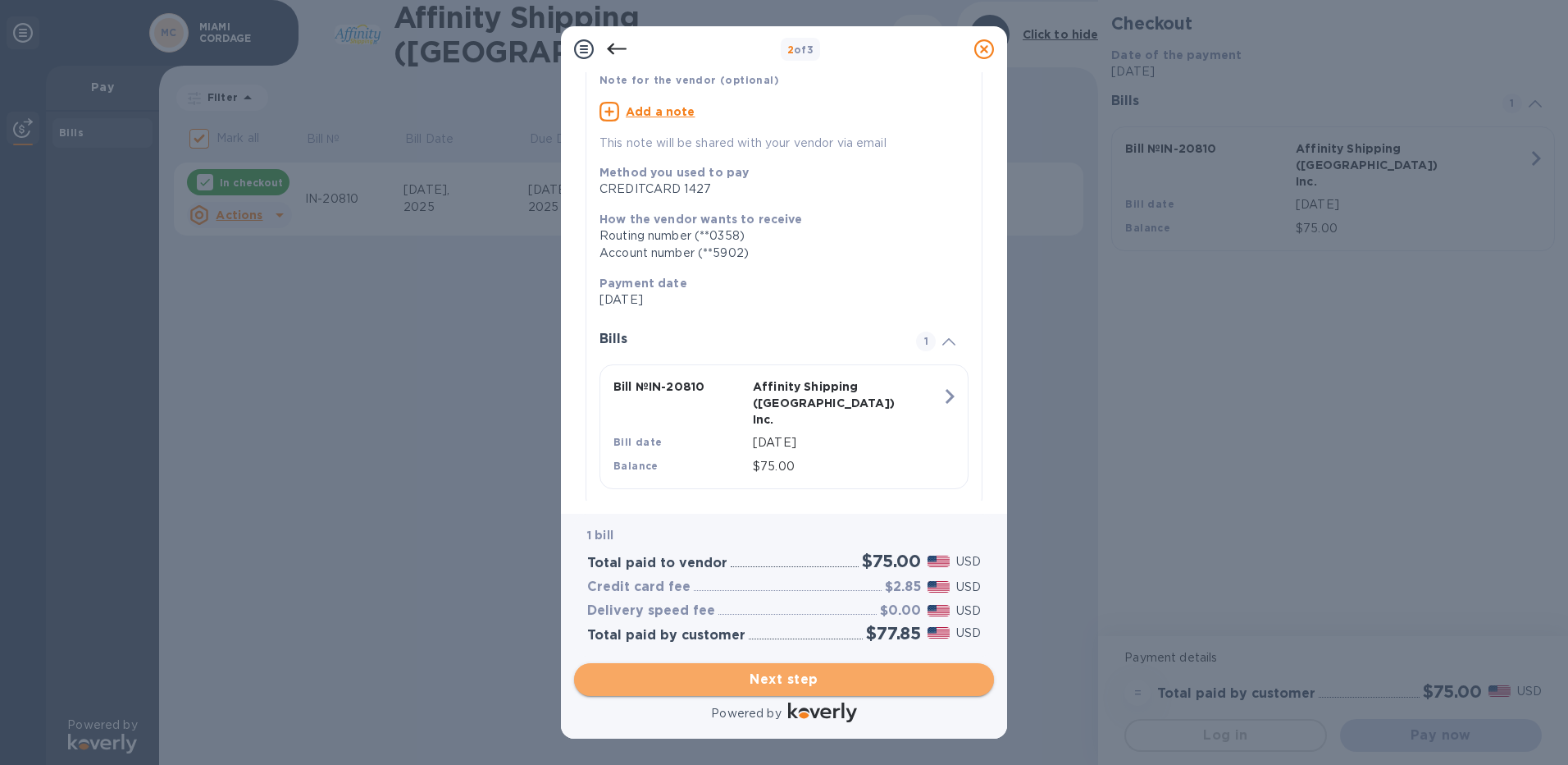
click at [785, 688] on span "Next step" at bounding box center [784, 679] width 394 height 19
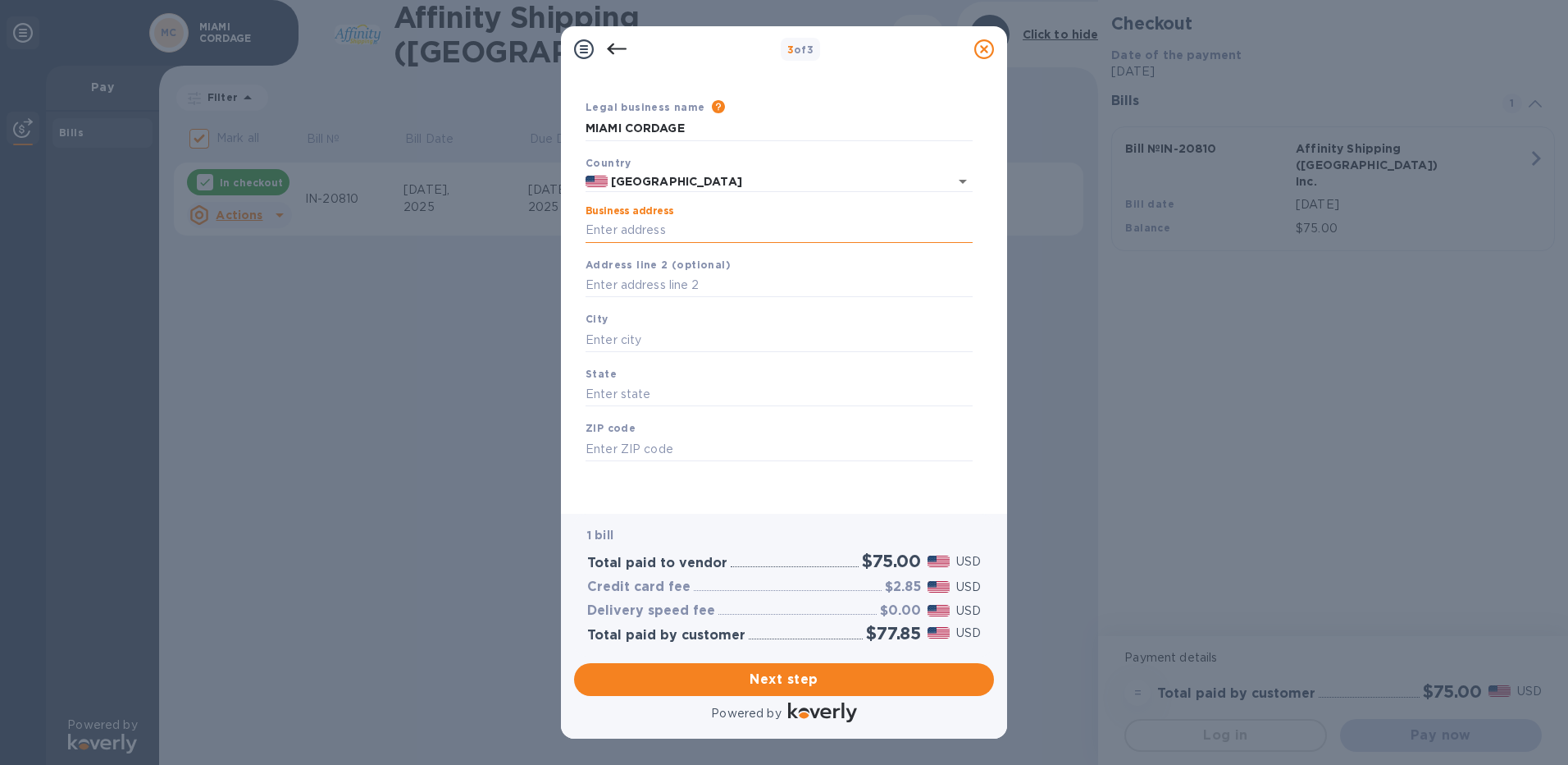
click at [681, 233] on input "Business address" at bounding box center [779, 230] width 387 height 24
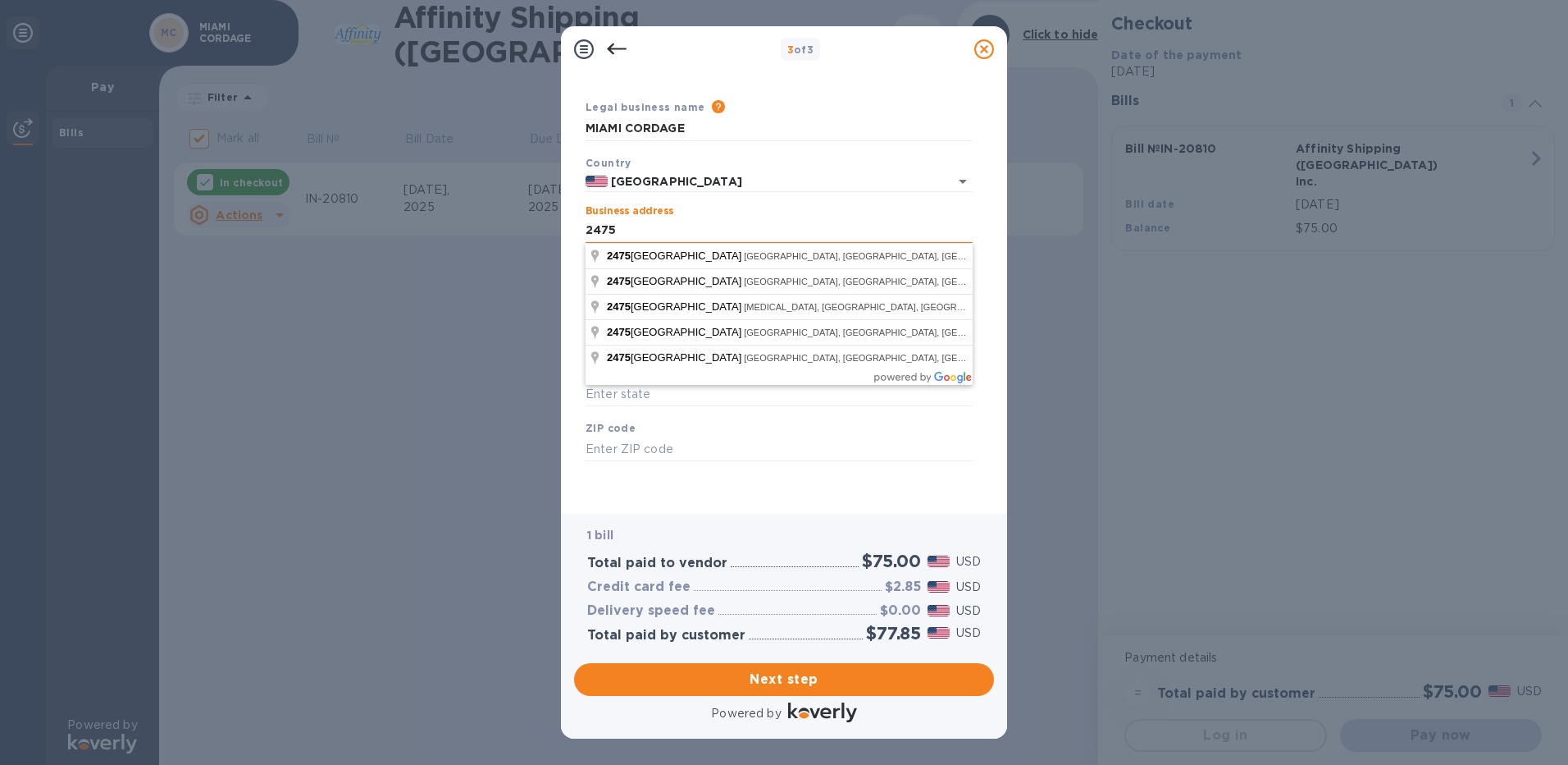
type input "[STREET_ADDRESS]"
type input "[GEOGRAPHIC_DATA]"
type input "FL"
type input "33142"
click at [785, 506] on div "Business Information Legal business name Please provide the legal name that app…" at bounding box center [784, 292] width 446 height 442
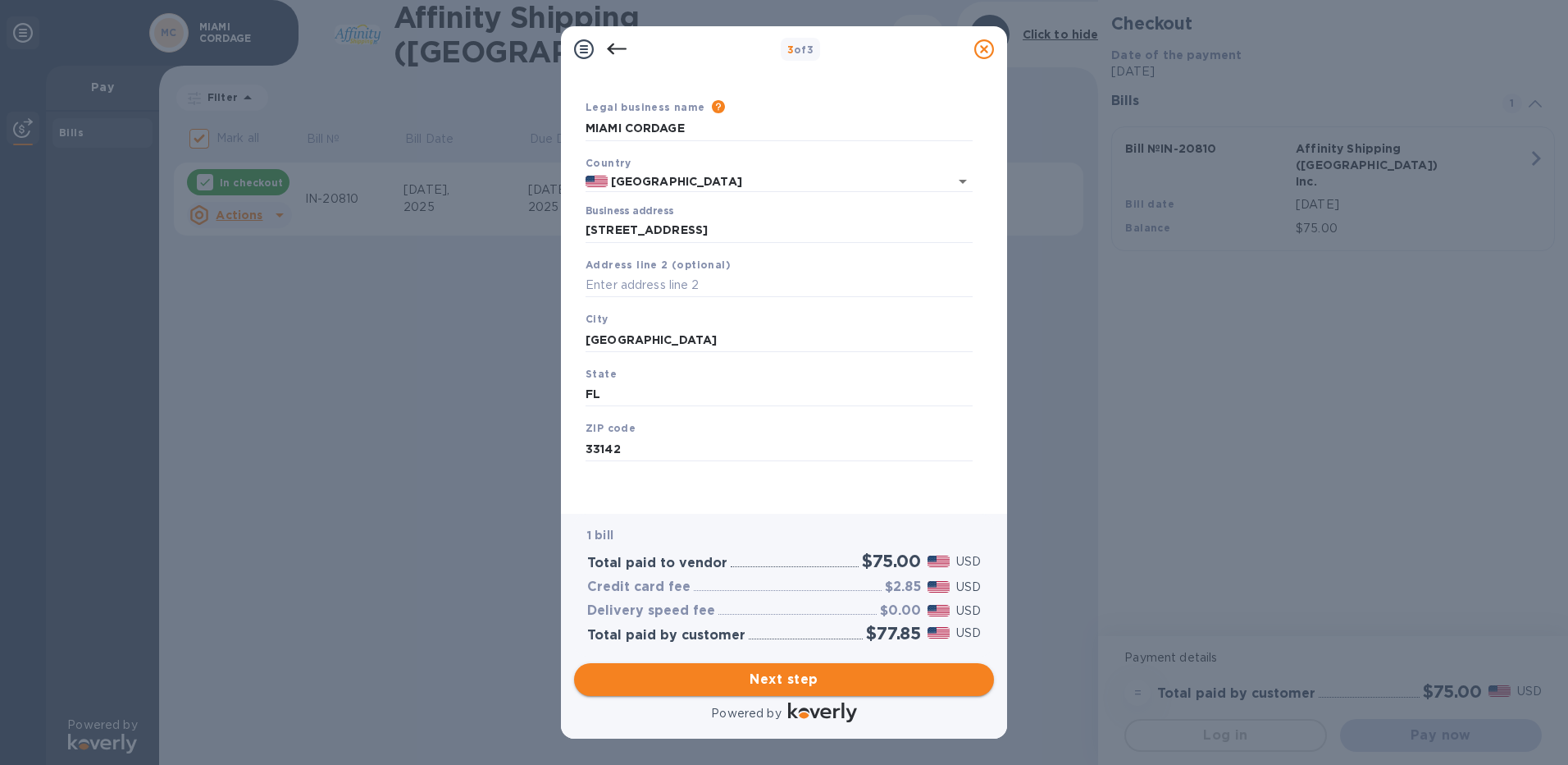
click at [753, 679] on span "Next step" at bounding box center [784, 679] width 394 height 19
click at [652, 329] on input "[GEOGRAPHIC_DATA]" at bounding box center [779, 339] width 387 height 24
type input "[GEOGRAPHIC_DATA]"
click at [745, 513] on div "1 bill Total paid to vendor $75.00 USD Credit card fee $2.85 USD Delivery speed…" at bounding box center [783, 584] width 426 height 148
click at [685, 329] on input "[GEOGRAPHIC_DATA]" at bounding box center [779, 339] width 387 height 24
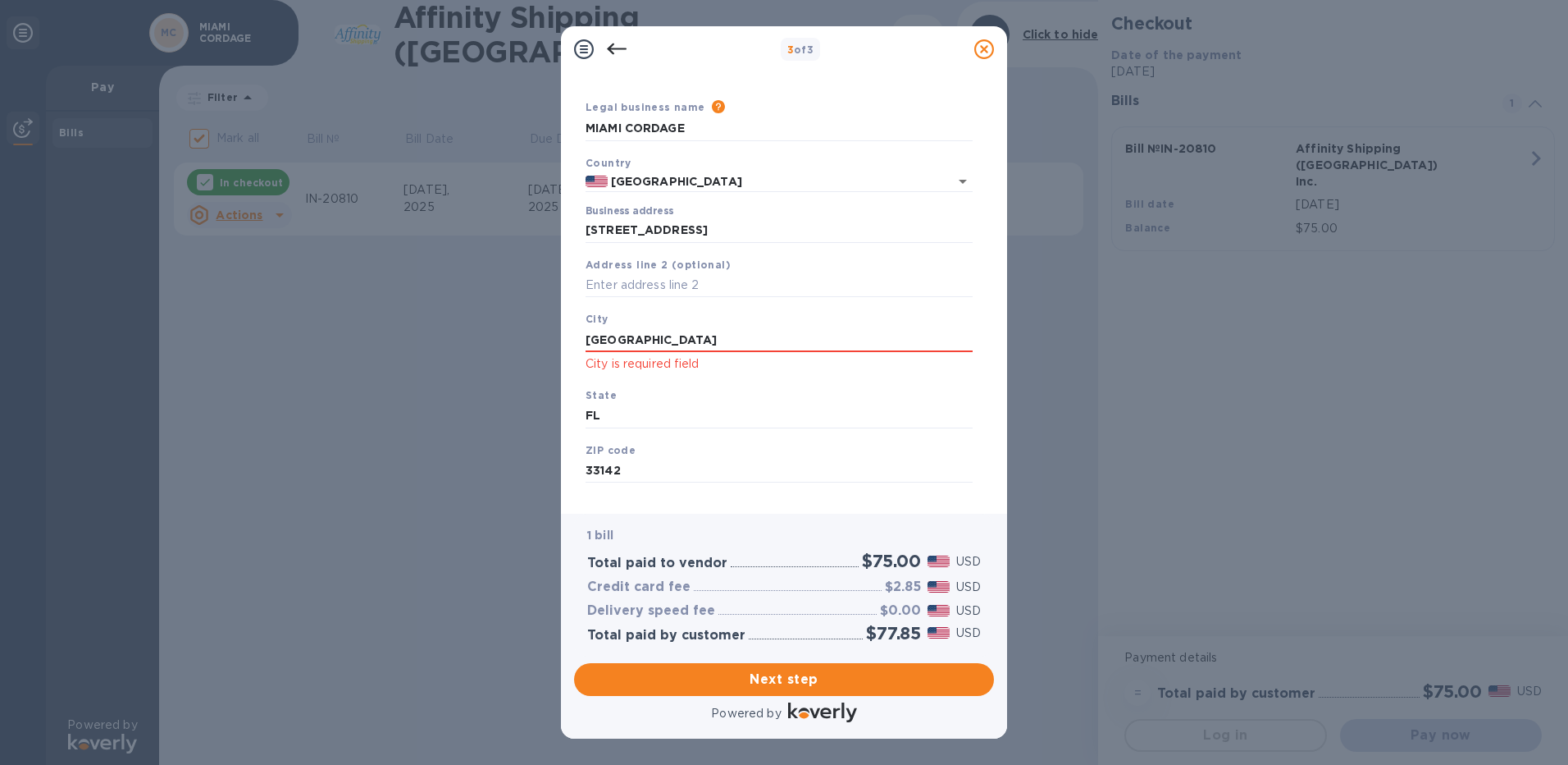
drag, startPoint x: 577, startPoint y: 331, endPoint x: 456, endPoint y: 345, distance: 121.8
click at [456, 345] on div "3 of 3 Business Information Legal business name Please provide the legal name t…" at bounding box center [784, 382] width 1568 height 765
drag, startPoint x: 456, startPoint y: 345, endPoint x: 575, endPoint y: 334, distance: 119.5
click at [575, 334] on div "Business Information Legal business name Please provide the legal name that app…" at bounding box center [783, 286] width 420 height 428
click at [591, 343] on input "[GEOGRAPHIC_DATA]" at bounding box center [779, 339] width 387 height 24
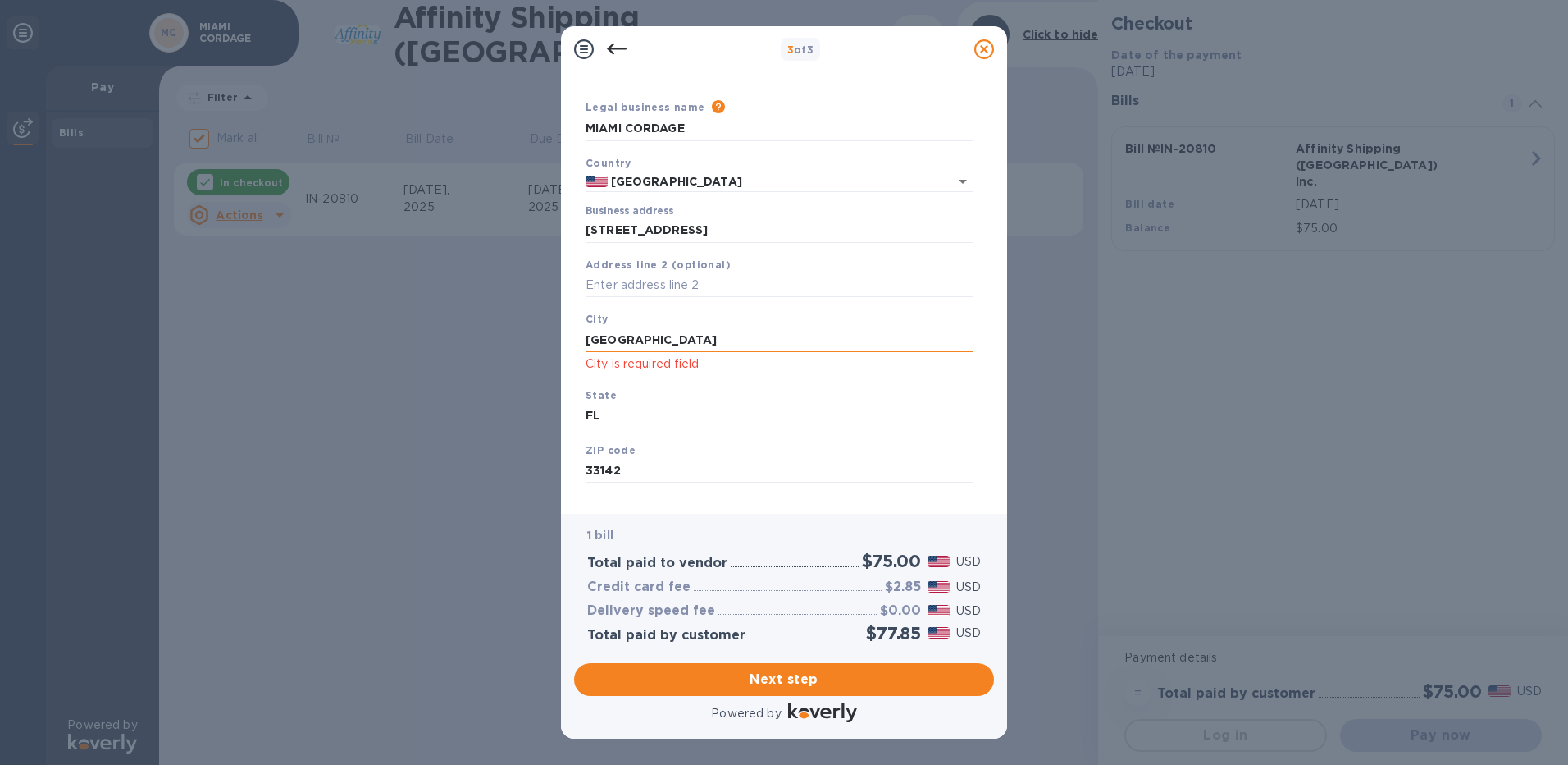
click at [591, 343] on input "[GEOGRAPHIC_DATA]" at bounding box center [779, 339] width 387 height 24
type input "[GEOGRAPHIC_DATA]"
click at [805, 685] on span "Next step" at bounding box center [784, 679] width 394 height 19
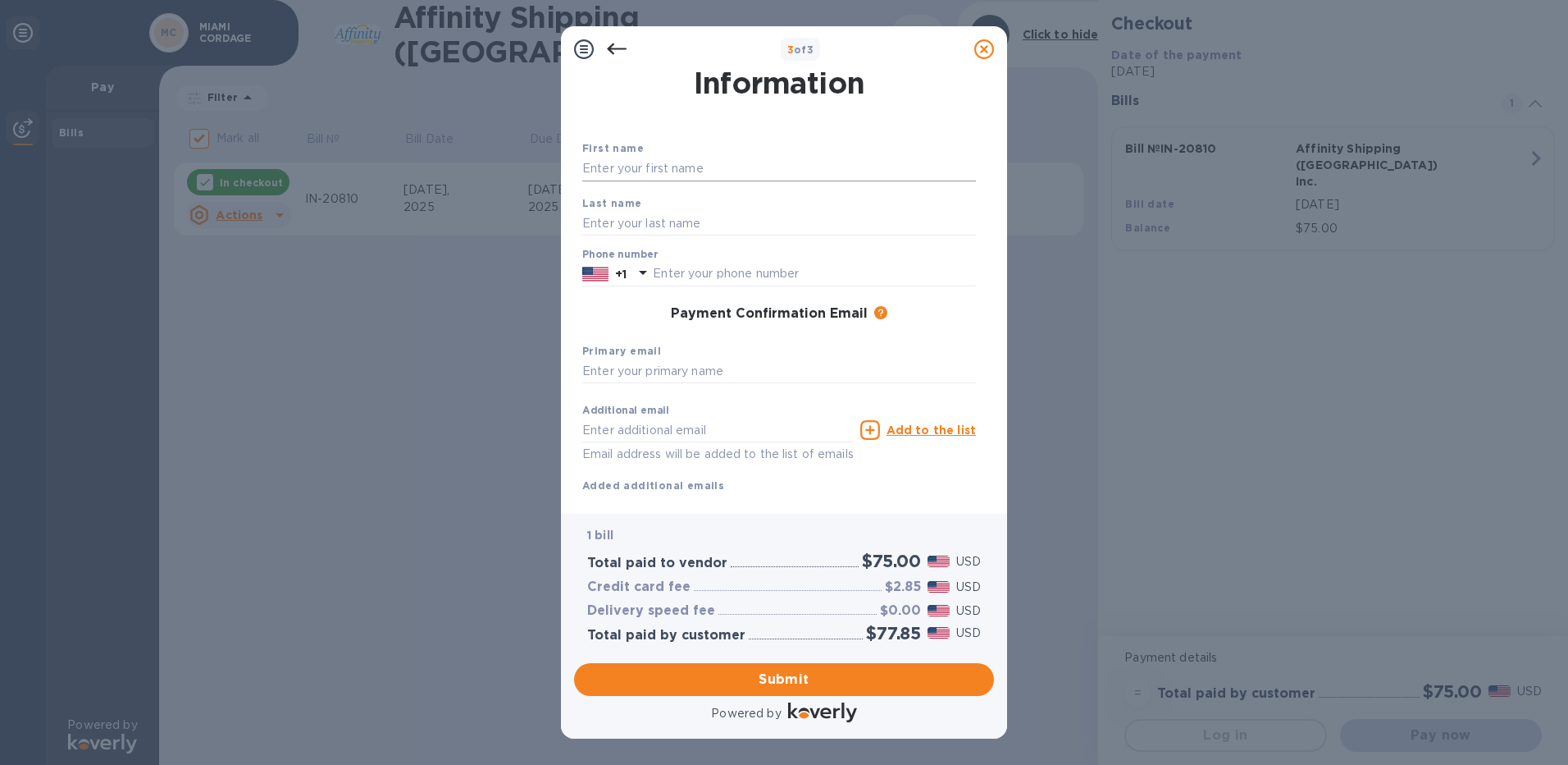
click at [663, 175] on input "text" at bounding box center [779, 168] width 394 height 24
type input "Hermi"
type input "Recio"
type input "3056363000"
click at [611, 318] on div "Payment Confirmation Email The added email addresses will be used to send the p…" at bounding box center [779, 314] width 394 height 17
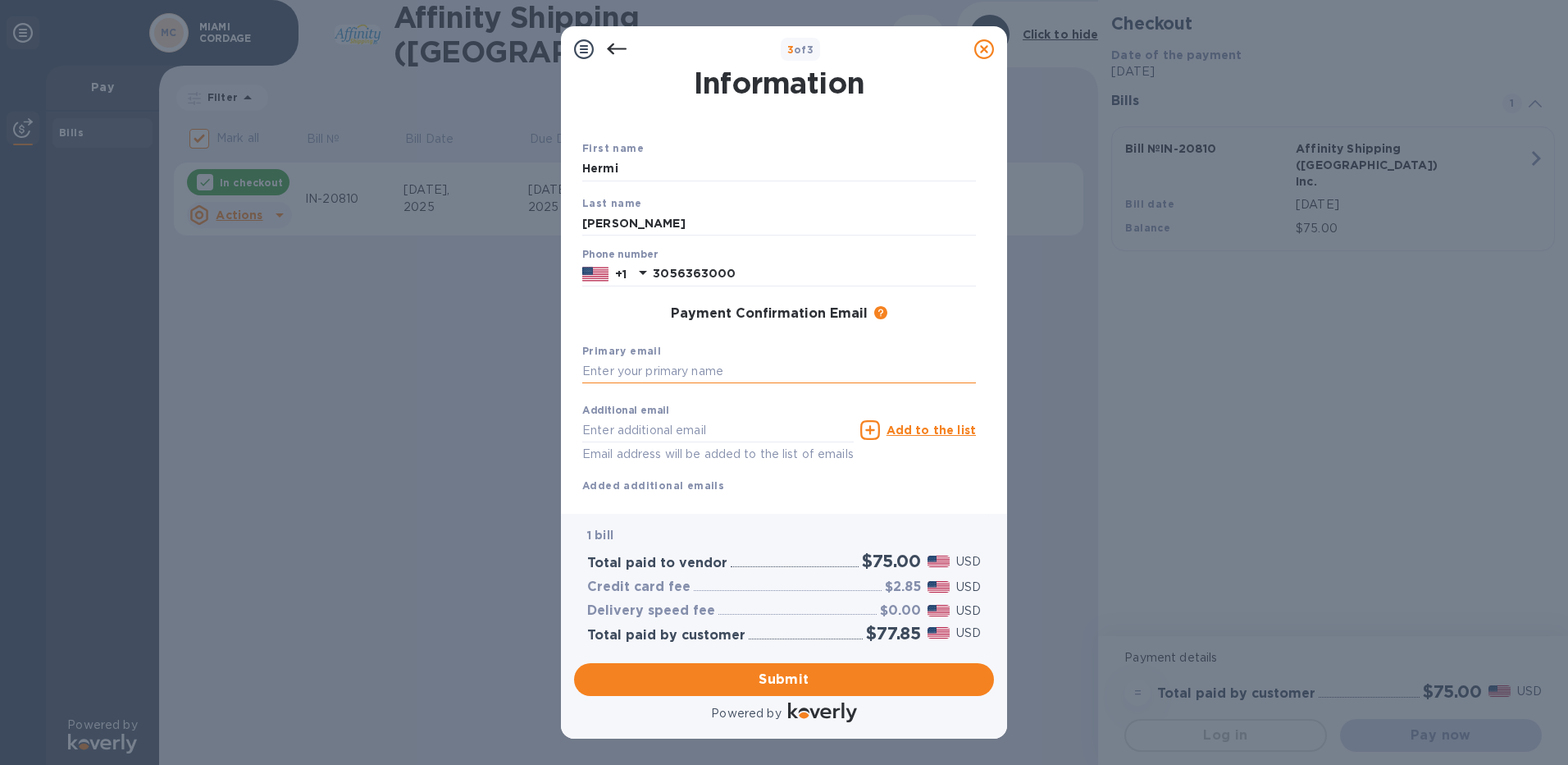
click at [623, 378] on input "text" at bounding box center [779, 371] width 394 height 24
type input "[EMAIL_ADDRESS][DOMAIN_NAME]"
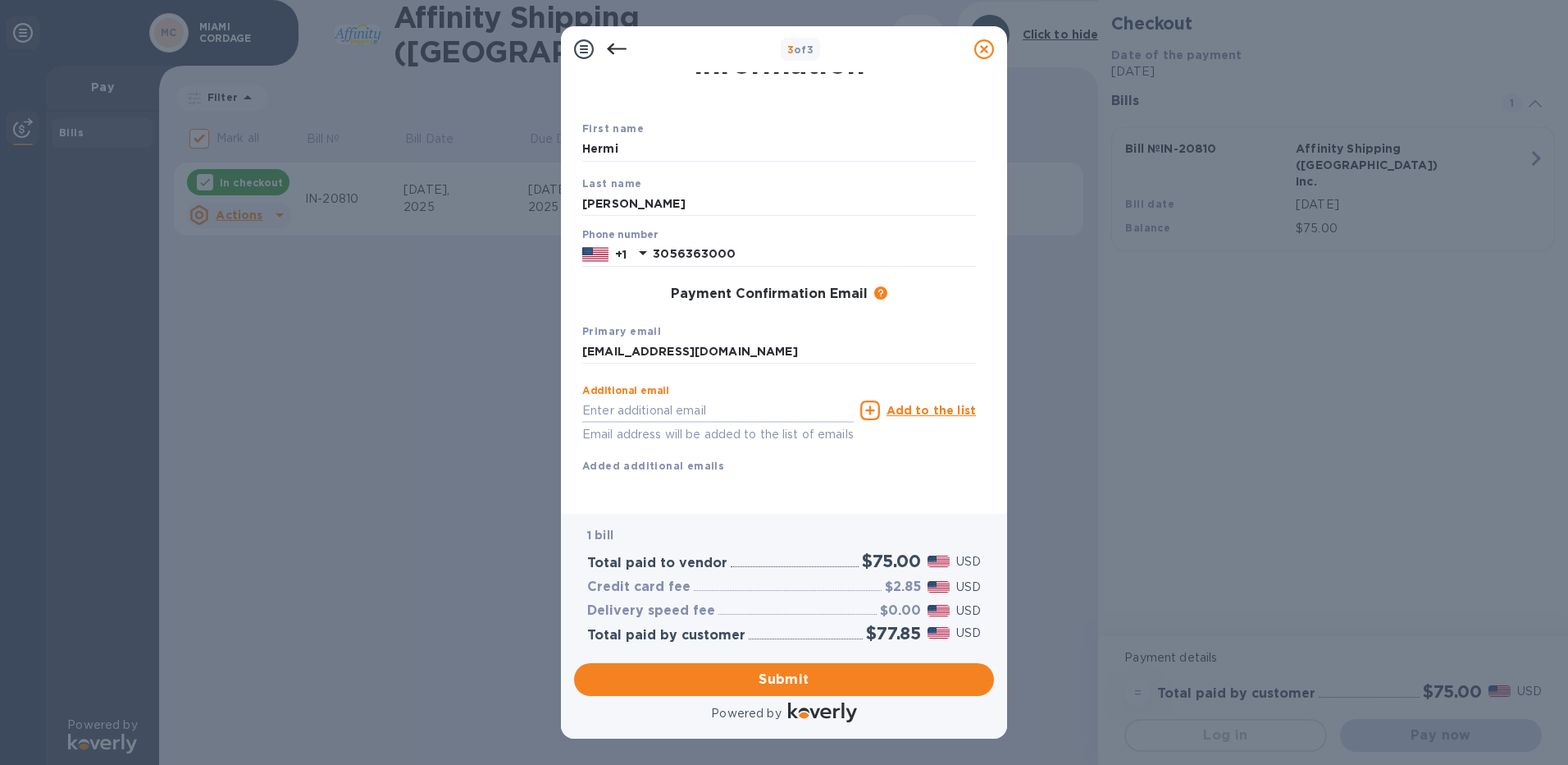
scroll to position [76, 0]
click at [781, 684] on span "Submit" at bounding box center [784, 679] width 394 height 19
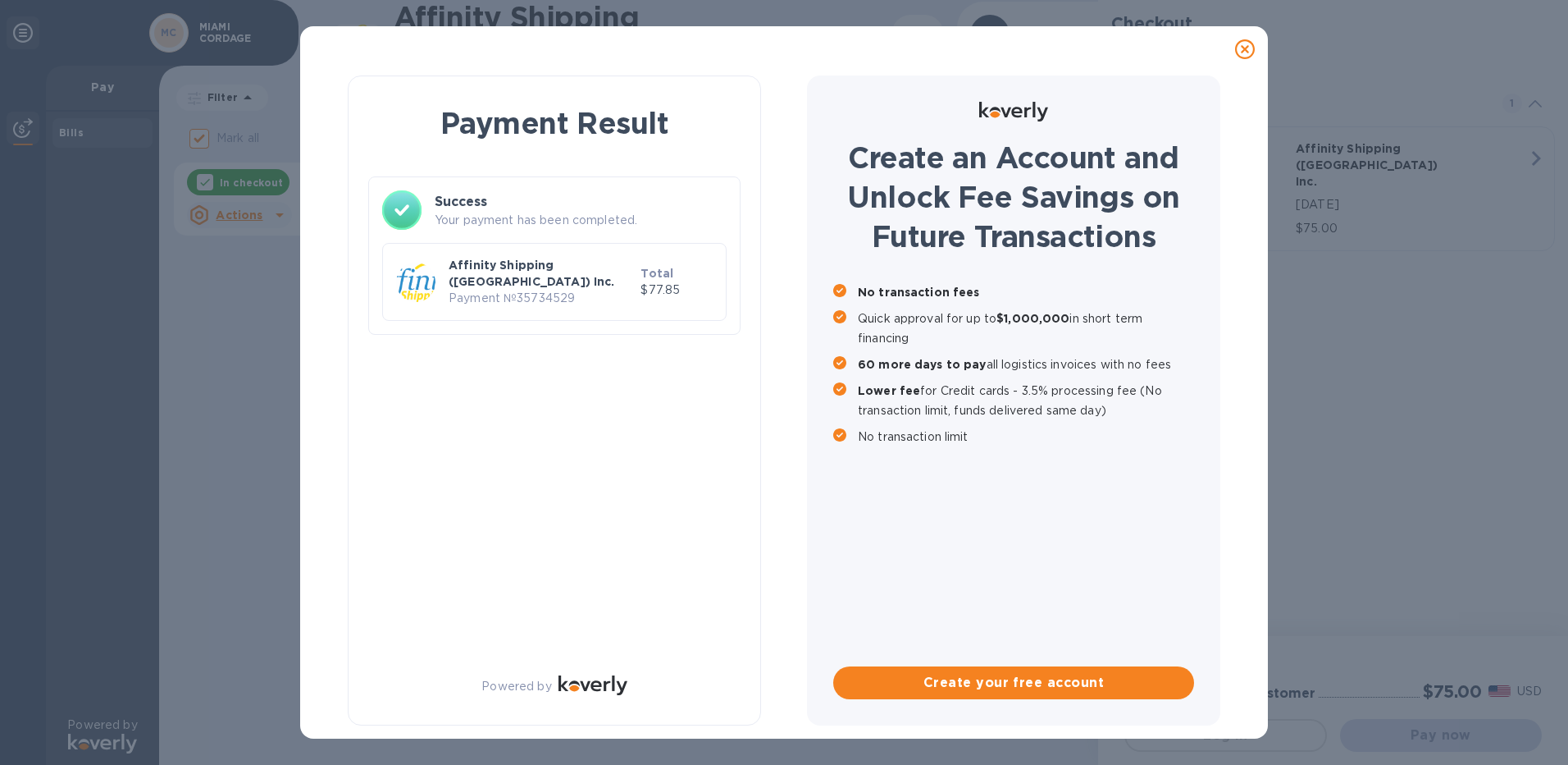
checkbox input "false"
